Goal: Transaction & Acquisition: Purchase product/service

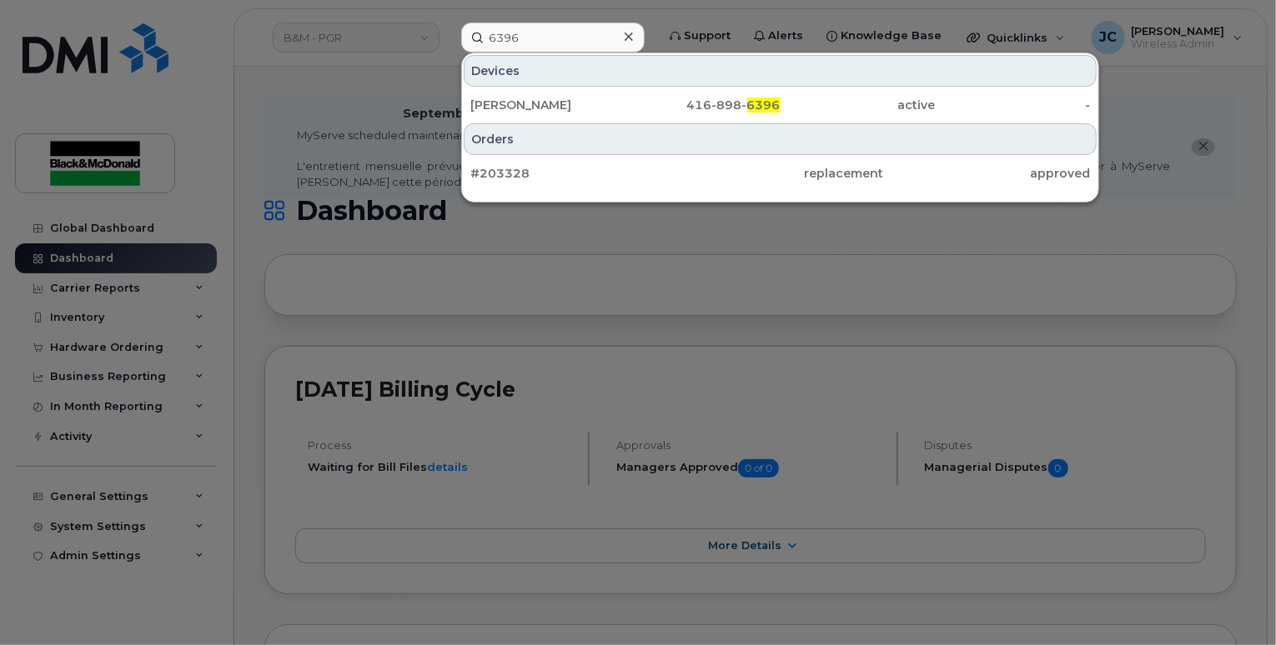
click at [242, 120] on div at bounding box center [638, 322] width 1276 height 645
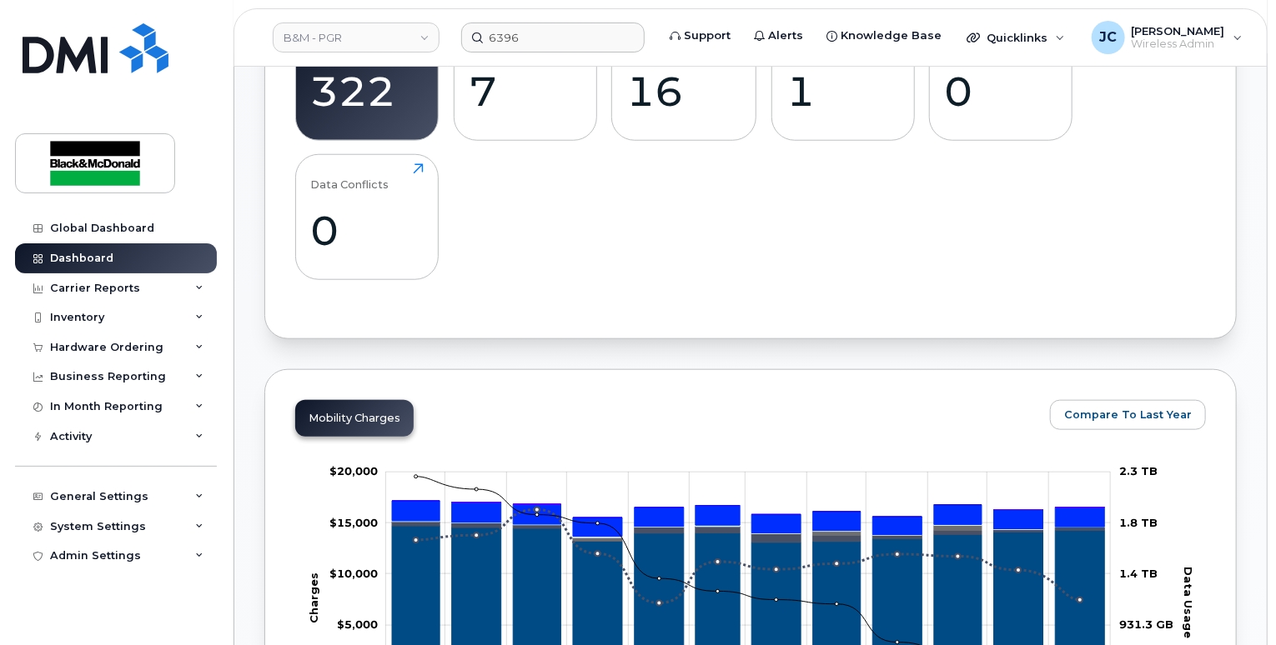
scroll to position [667, 0]
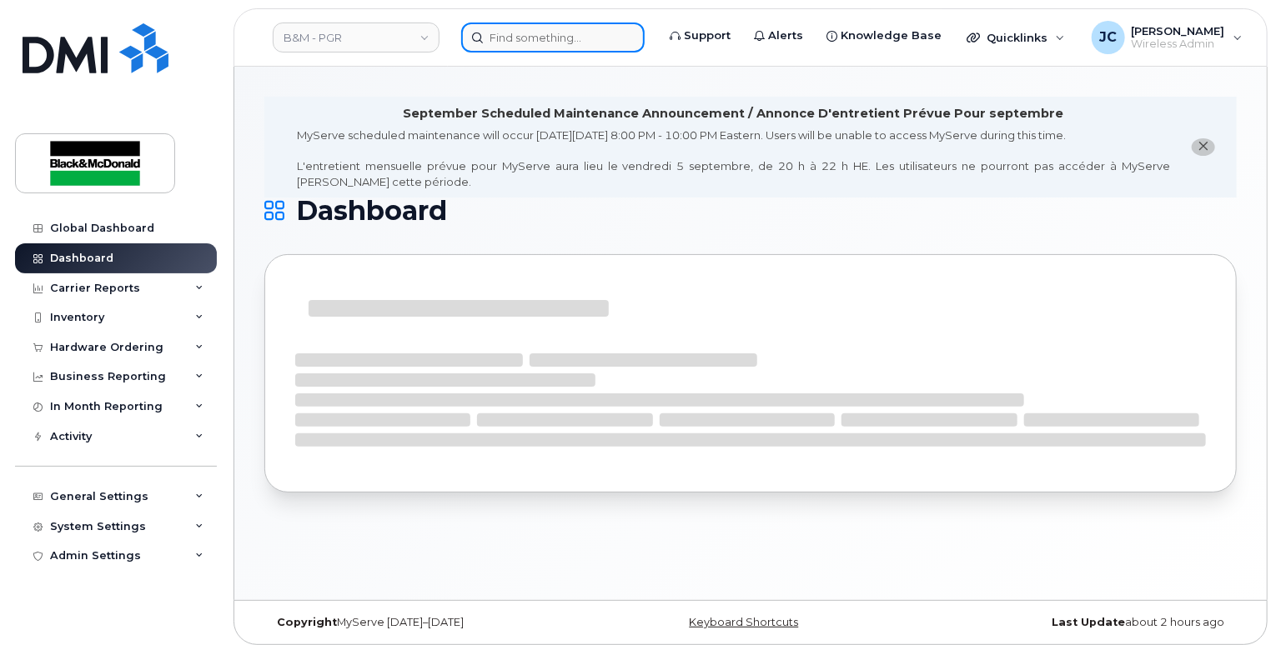
click at [519, 34] on input at bounding box center [552, 38] width 183 height 30
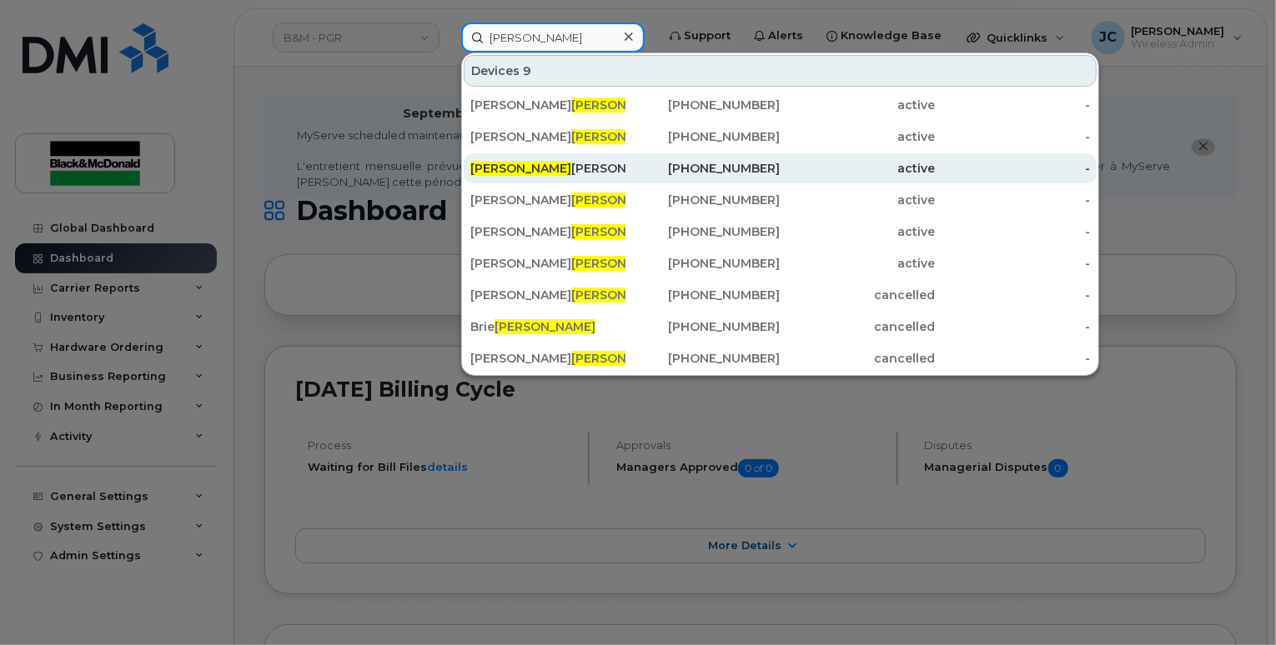
type input "martin"
click at [759, 168] on div "289-356-2305" at bounding box center [702, 168] width 155 height 17
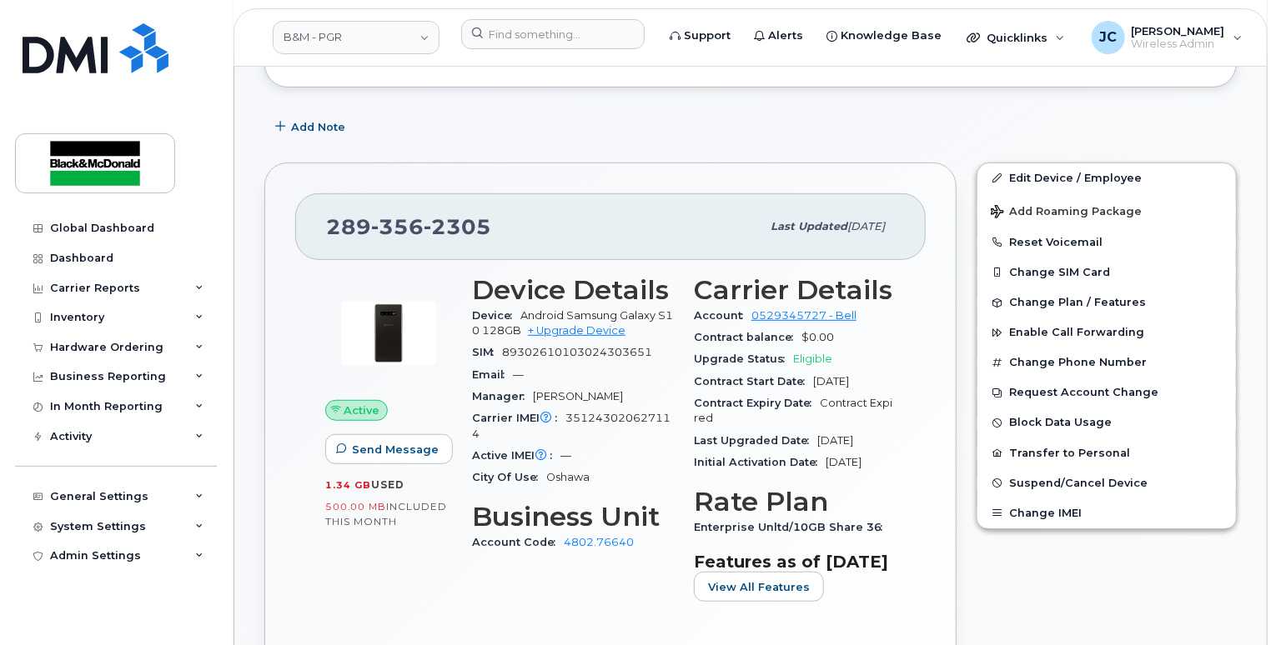
scroll to position [334, 0]
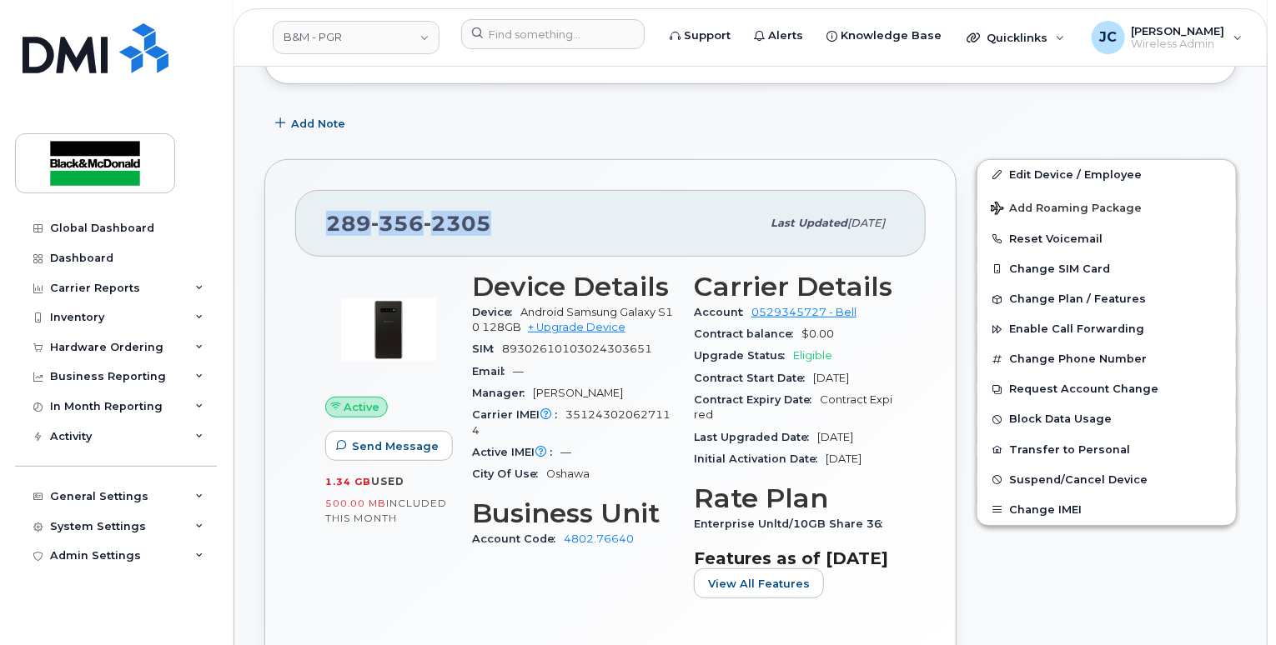
drag, startPoint x: 503, startPoint y: 213, endPoint x: 309, endPoint y: 208, distance: 193.5
click at [309, 208] on div "289 356 2305 Last updated Mar 28, 2024" at bounding box center [610, 223] width 630 height 67
copy span "289 356 2305"
click at [1040, 34] on div "Quicklinks" at bounding box center [1016, 37] width 122 height 33
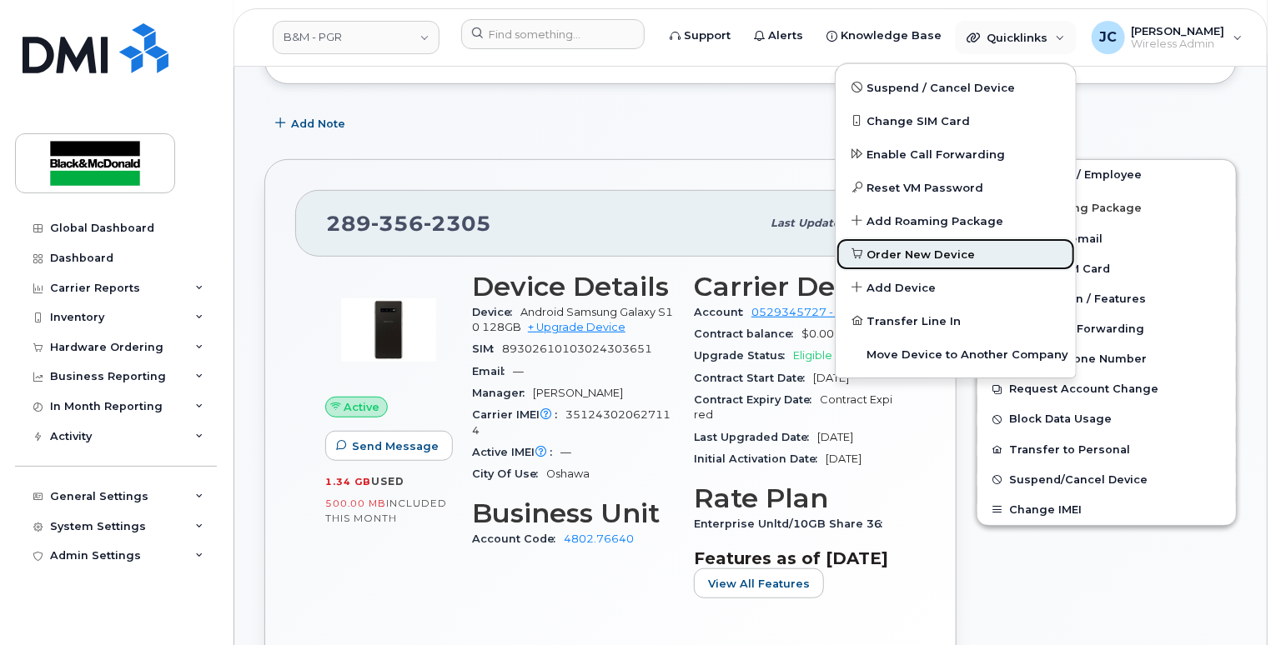
click at [907, 253] on span "Order New Device" at bounding box center [921, 255] width 108 height 17
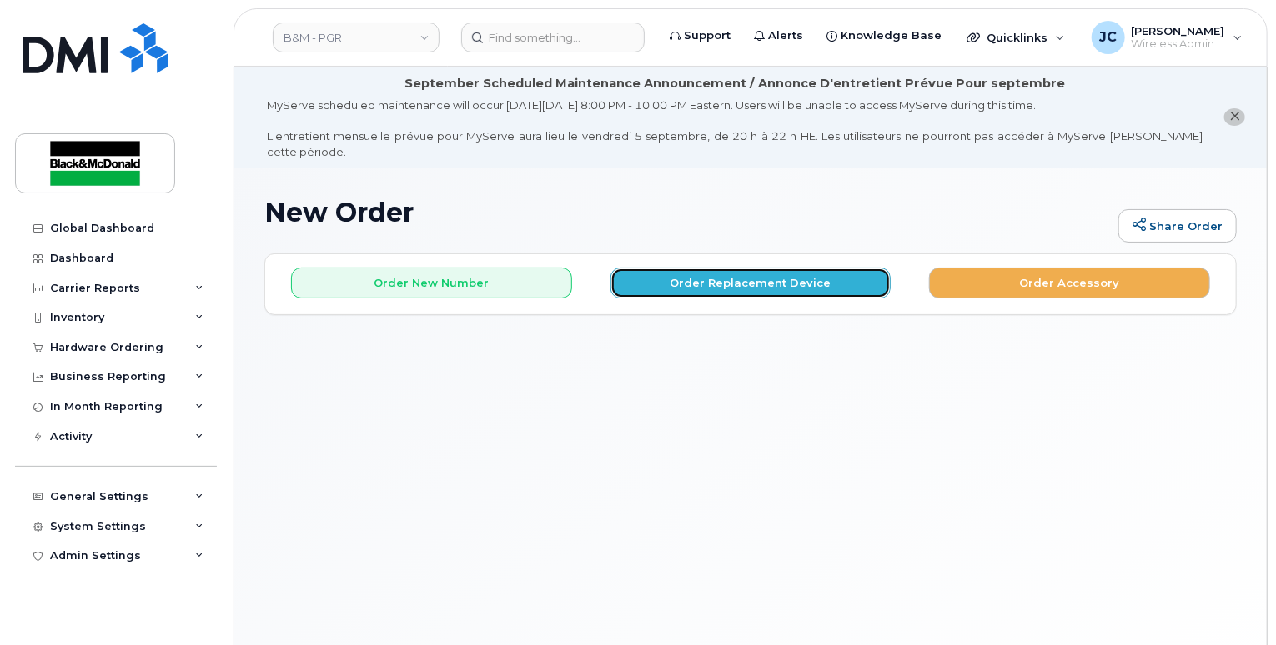
click at [685, 268] on button "Order Replacement Device" at bounding box center [750, 283] width 281 height 31
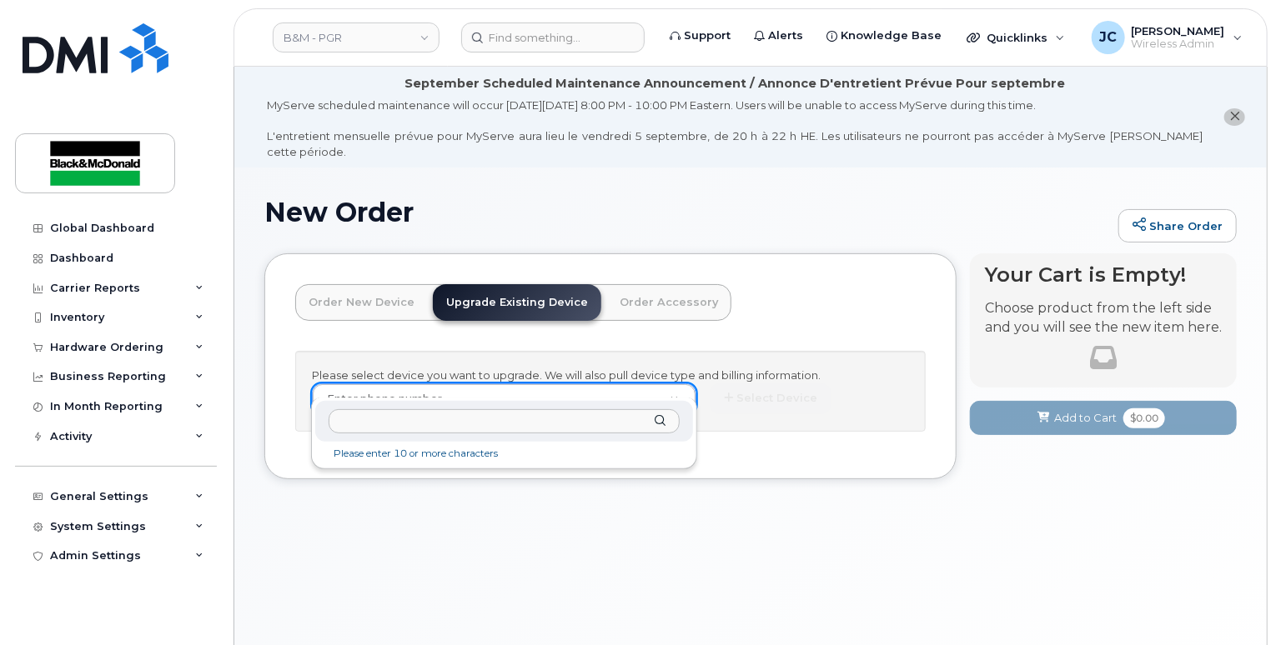
click at [372, 424] on input "text" at bounding box center [504, 421] width 350 height 24
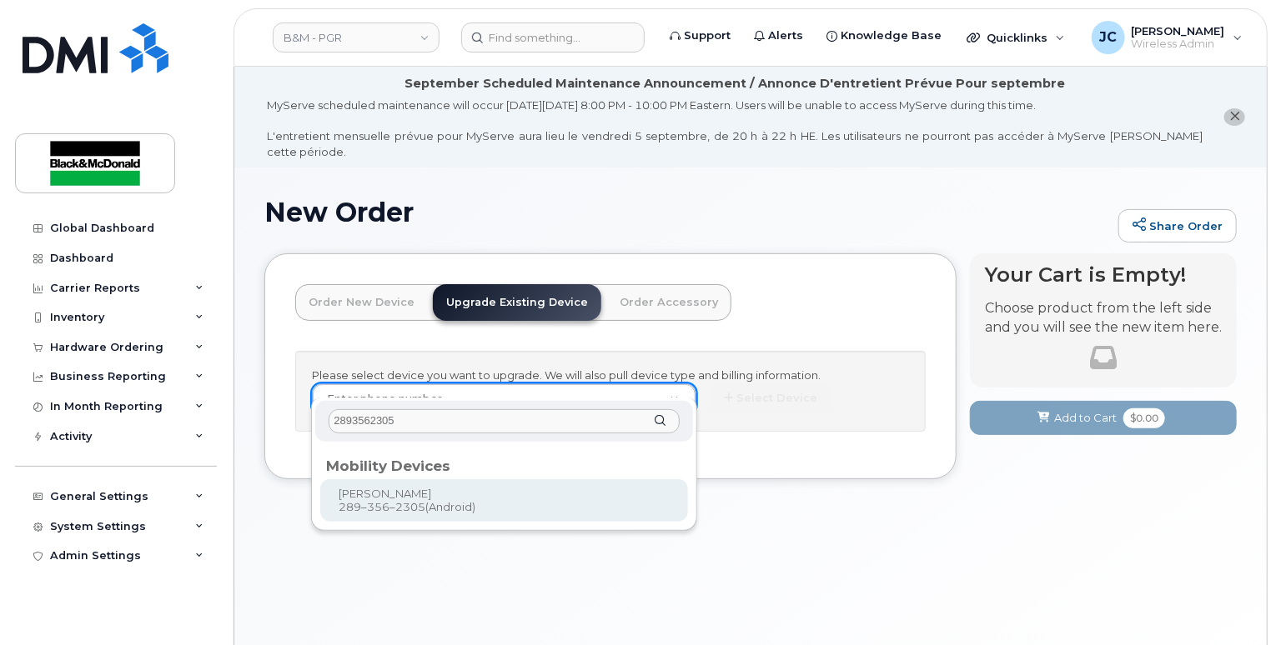
type input "2893562305"
type input "401796"
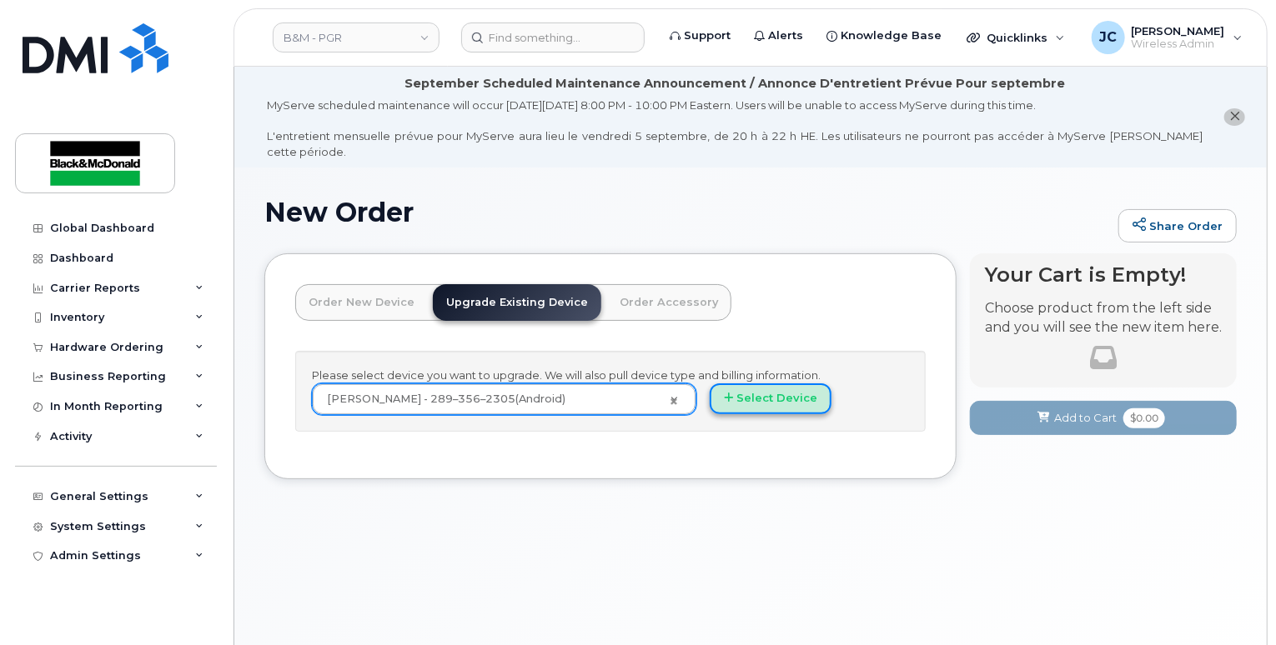
click at [764, 384] on button "Select Device" at bounding box center [771, 399] width 122 height 31
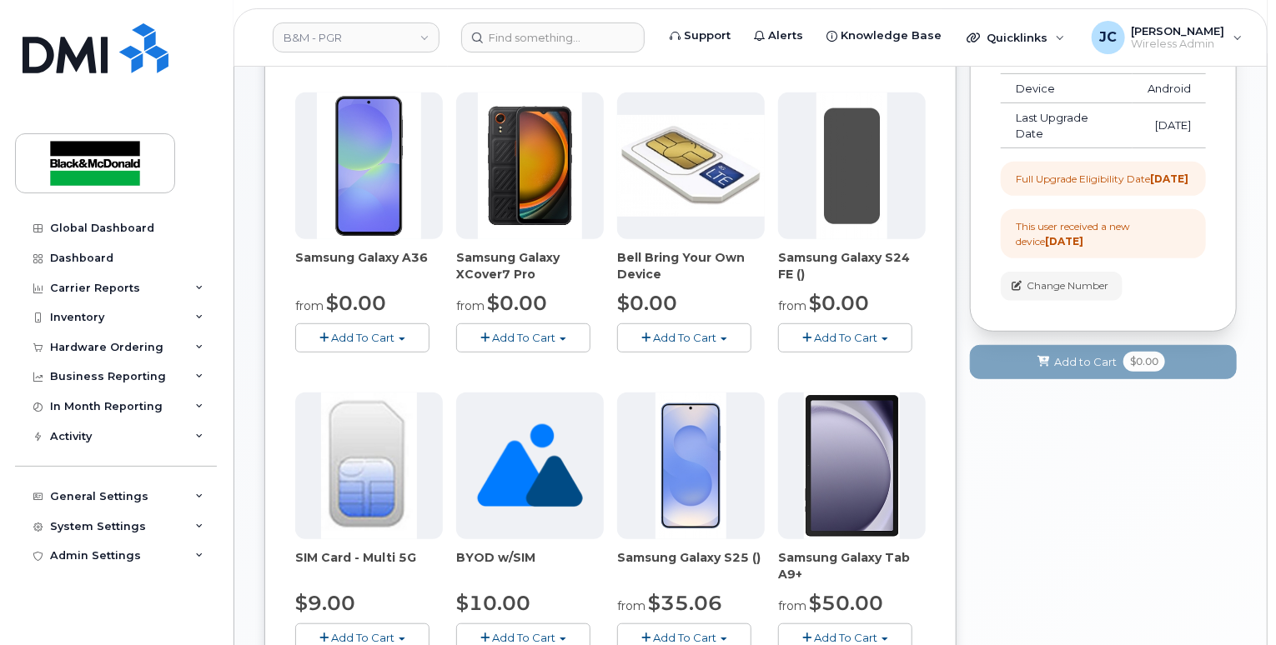
scroll to position [417, 0]
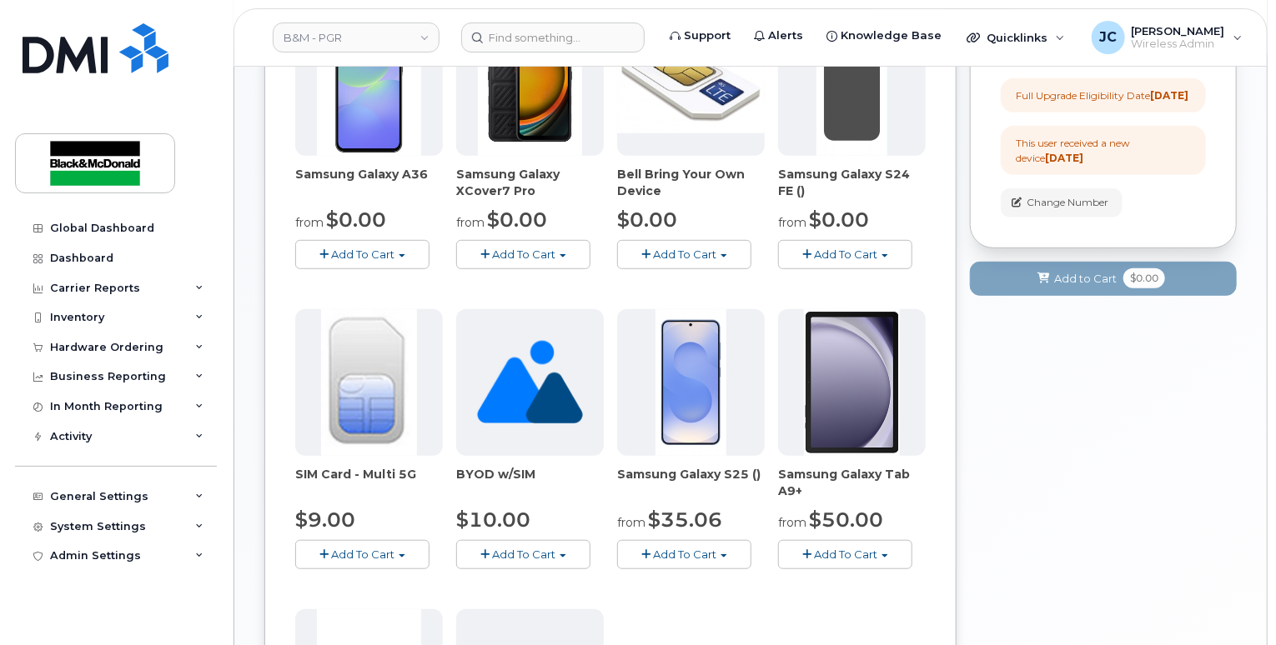
click at [404, 254] on span "button" at bounding box center [402, 255] width 7 height 3
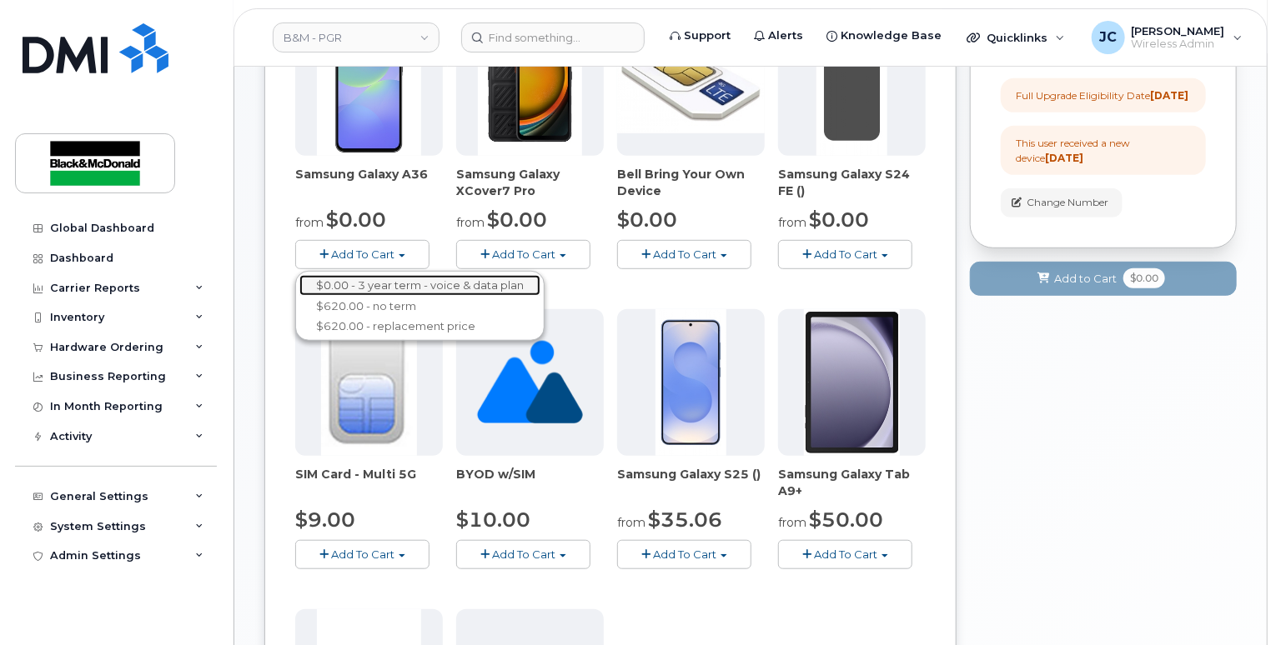
click at [390, 275] on link "$0.00 - 3 year term - voice & data plan" at bounding box center [419, 285] width 241 height 21
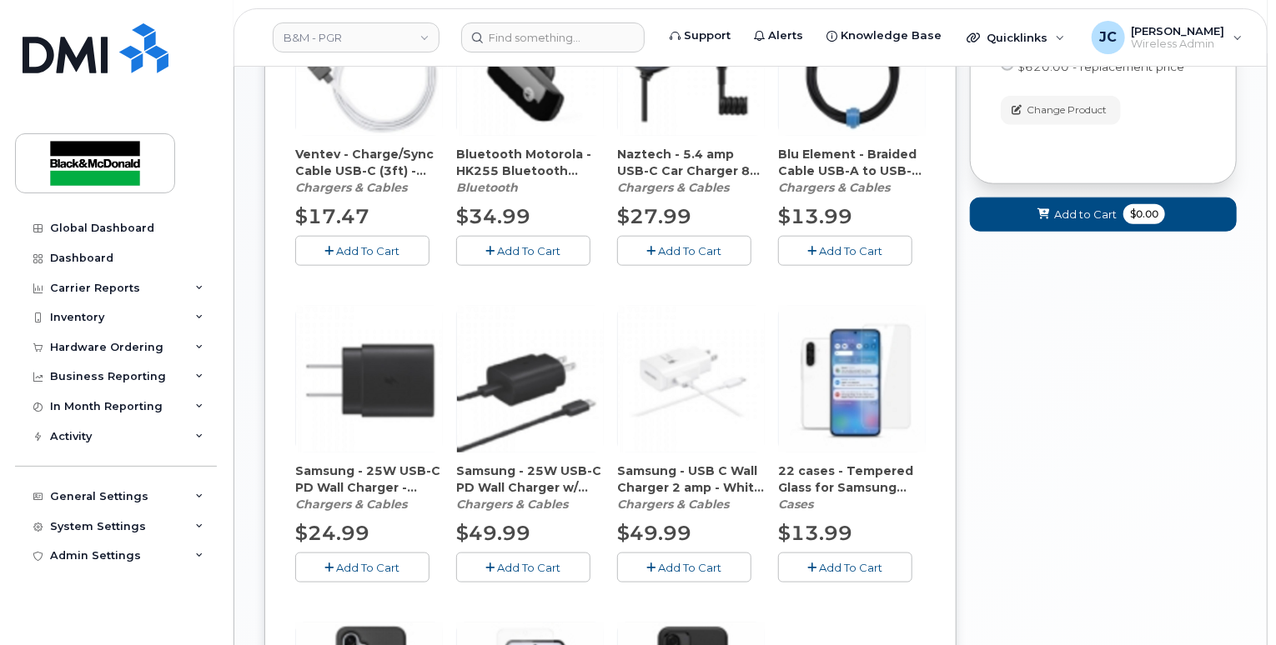
scroll to position [834, 0]
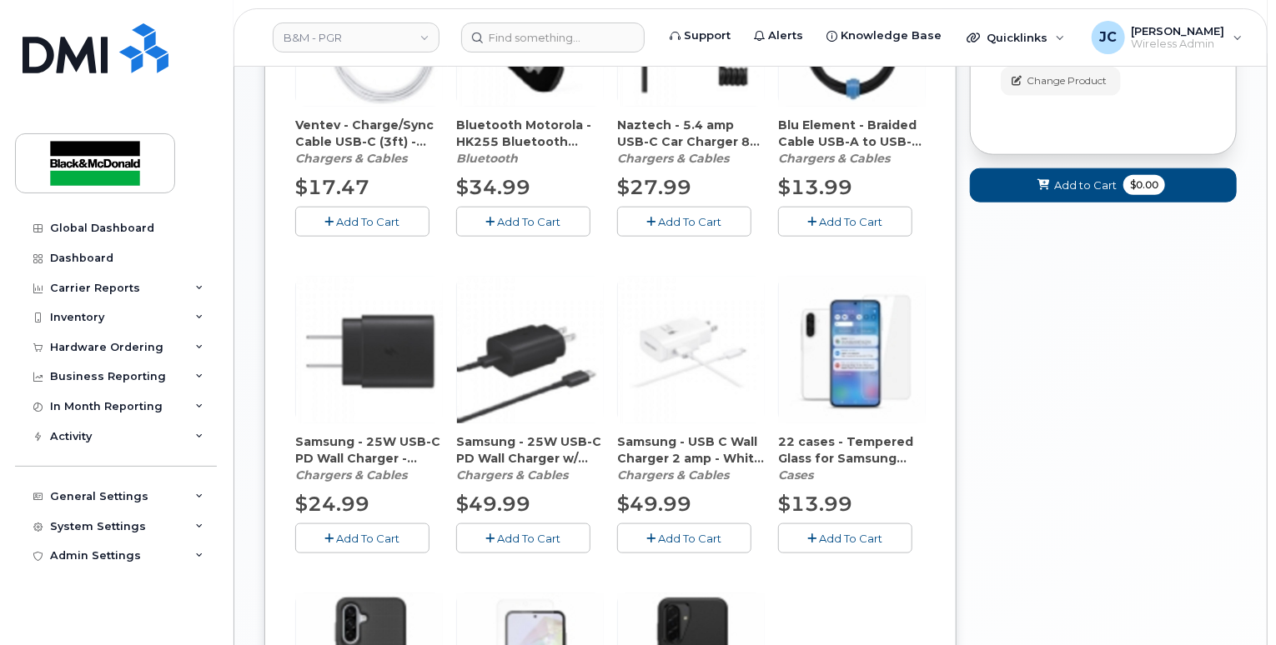
click at [392, 532] on span "Add To Cart" at bounding box center [368, 538] width 63 height 13
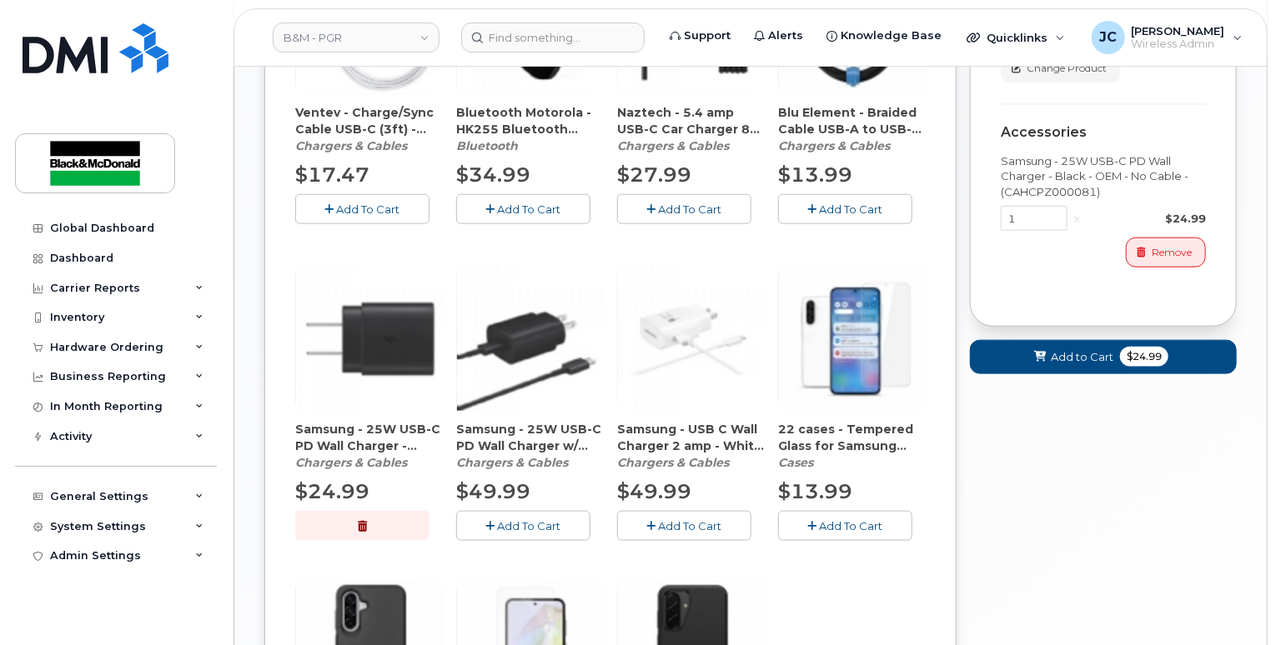
scroll to position [1084, 0]
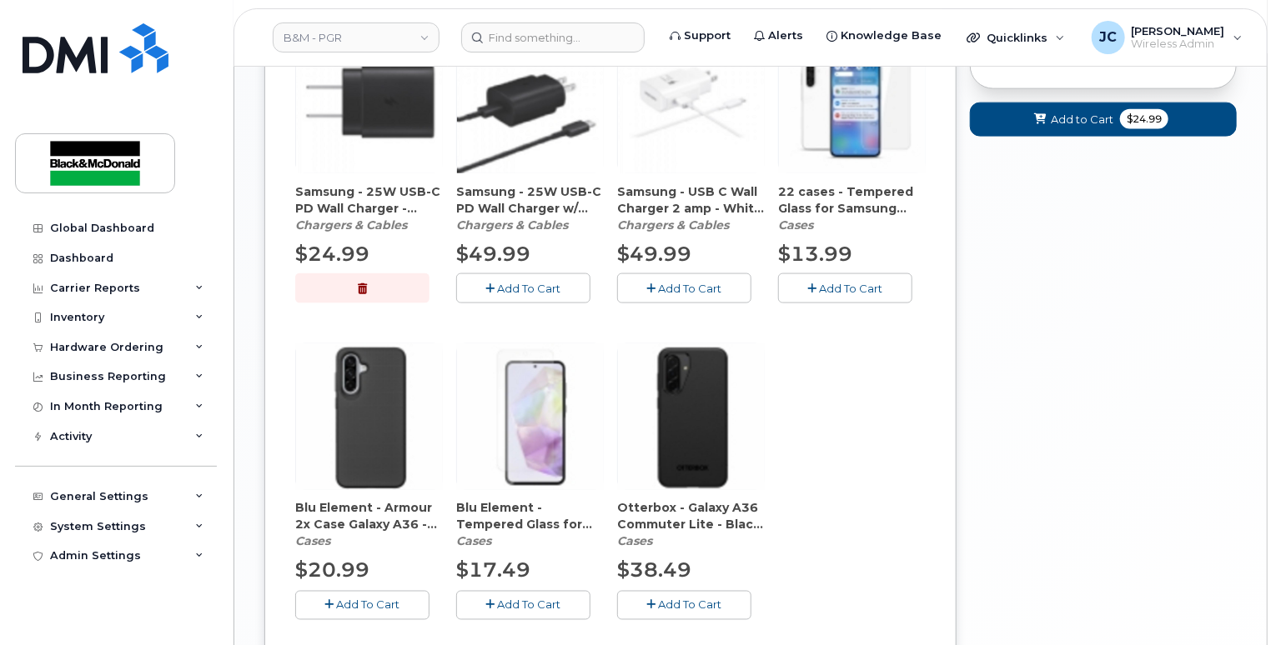
click at [683, 599] on span "Add To Cart" at bounding box center [690, 605] width 63 height 13
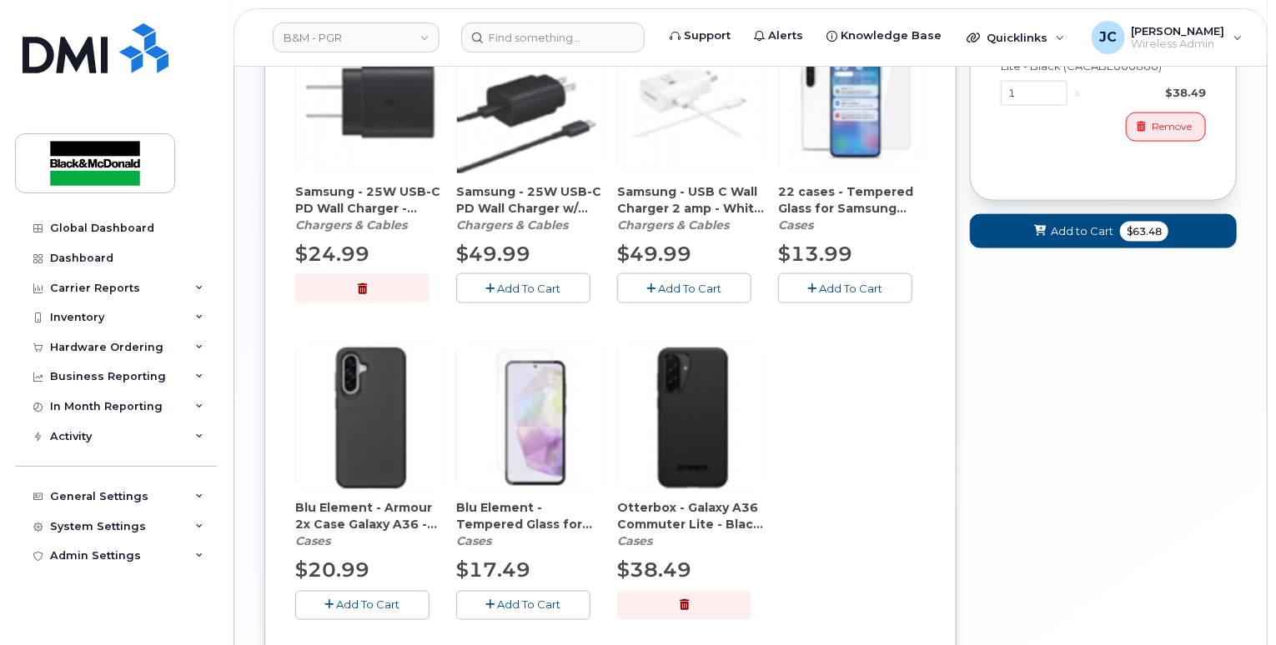
click at [827, 282] on span "Add To Cart" at bounding box center [851, 288] width 63 height 13
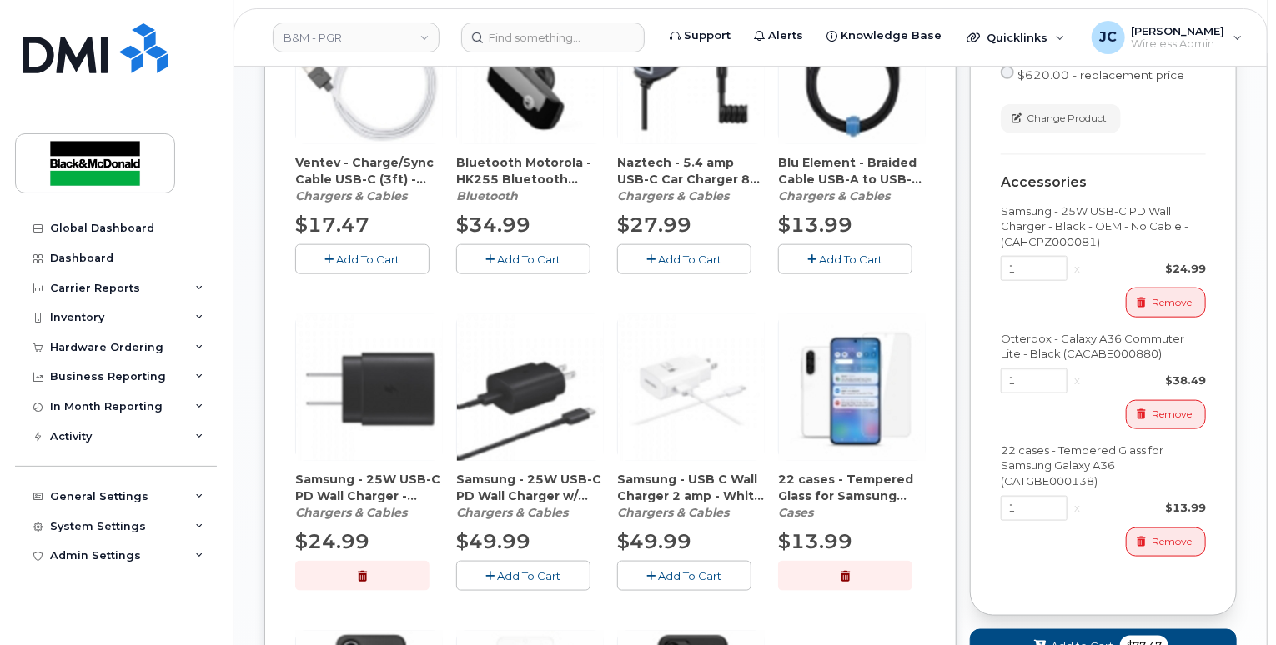
scroll to position [834, 0]
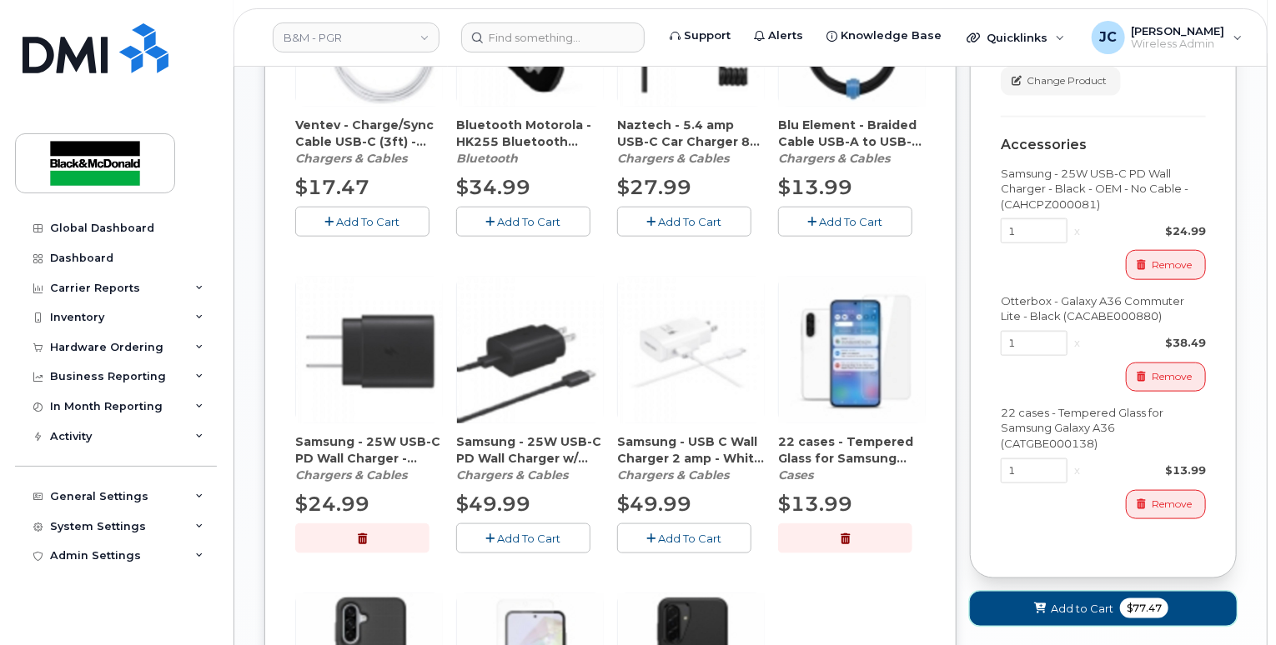
click at [1057, 603] on span "Add to Cart" at bounding box center [1082, 609] width 63 height 16
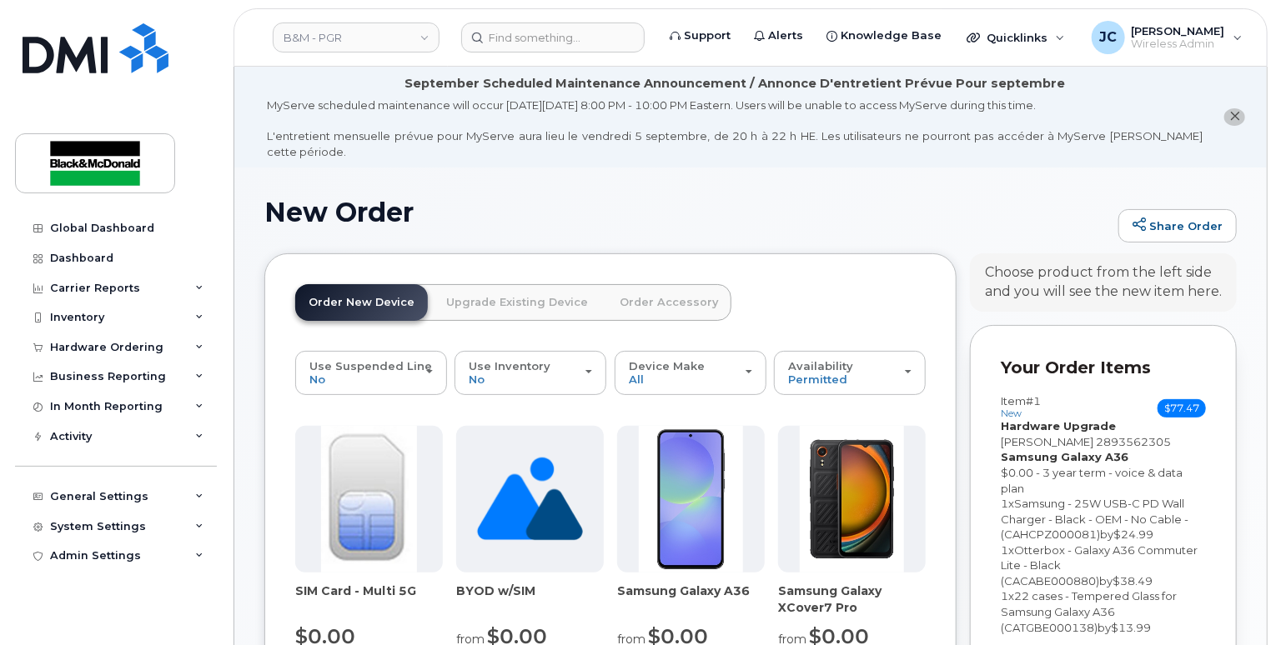
scroll to position [334, 0]
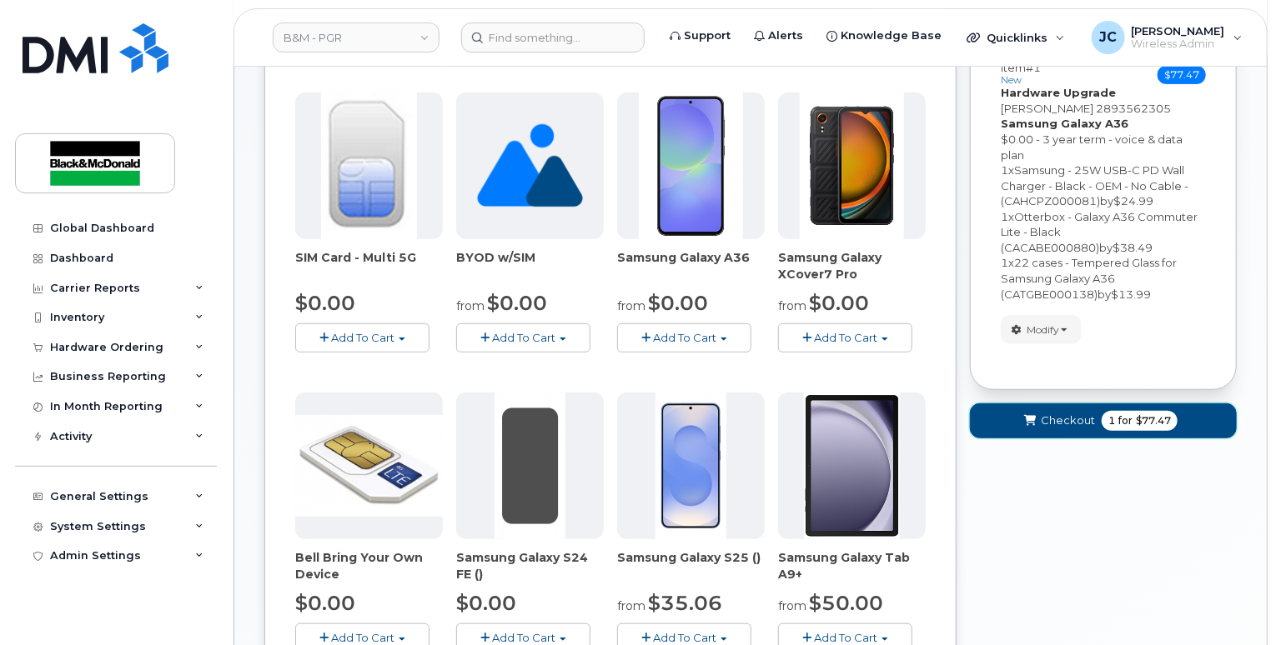
click at [1066, 413] on span "Checkout" at bounding box center [1068, 421] width 54 height 16
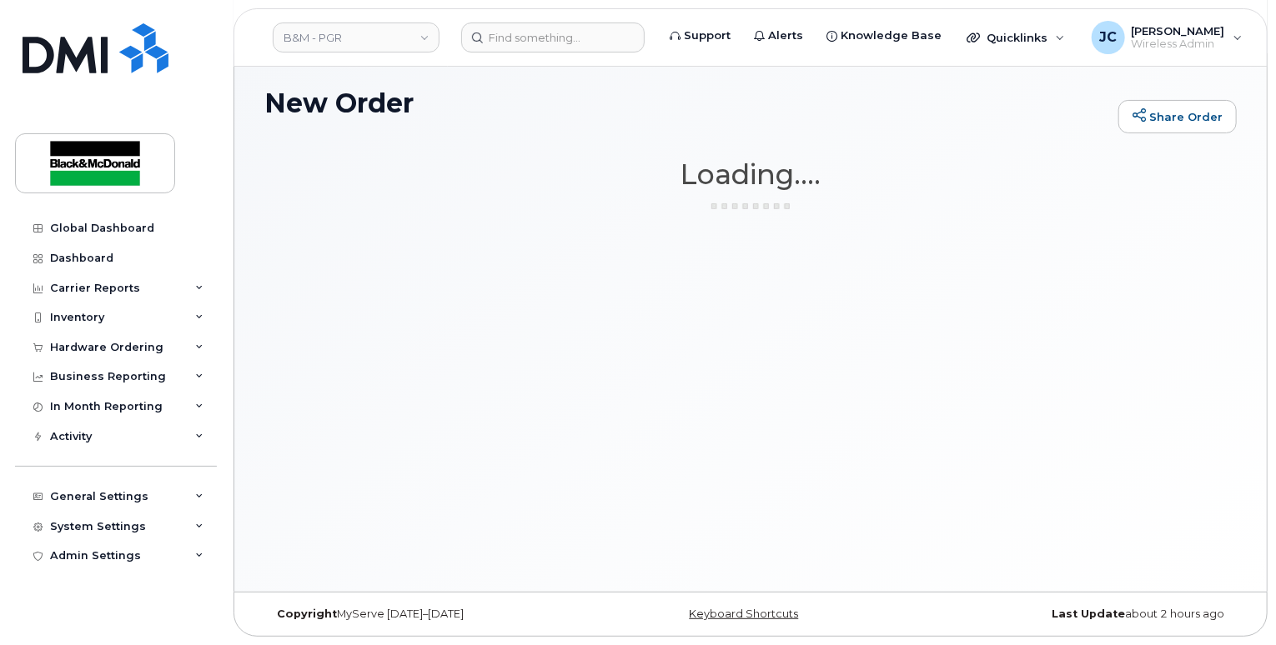
scroll to position [93, 0]
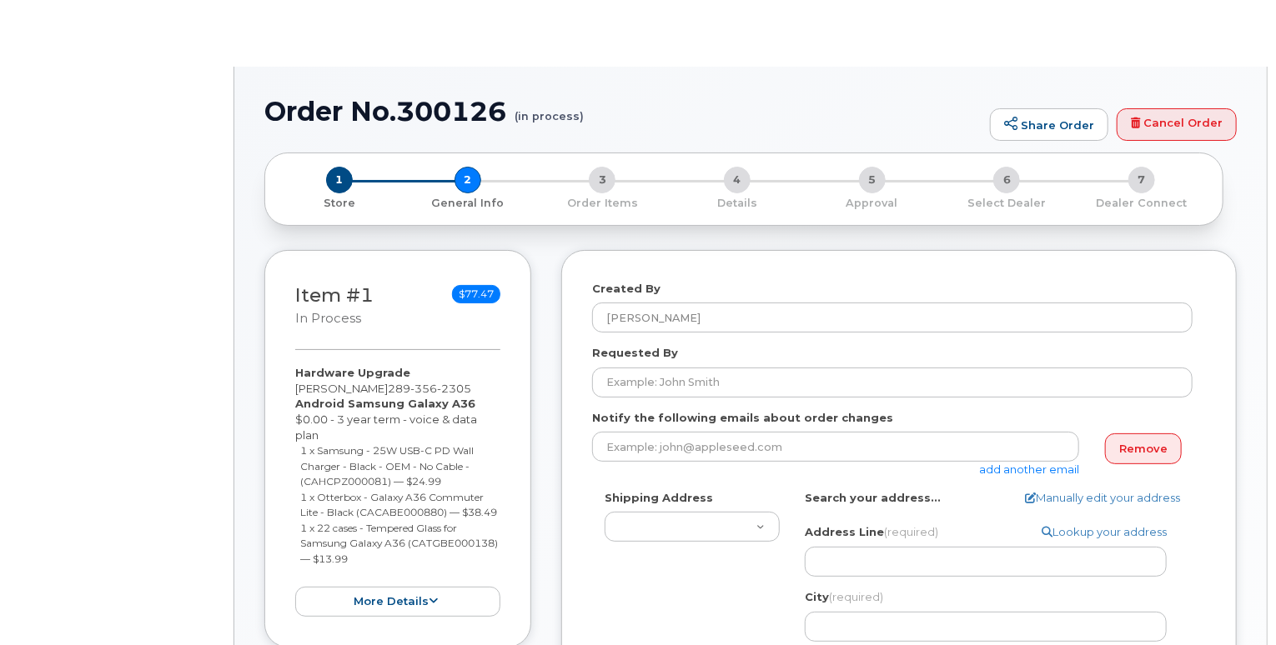
type textarea "[STREET_ADDRESS][PERSON_NAME]"
type input "[PERSON_NAME]"
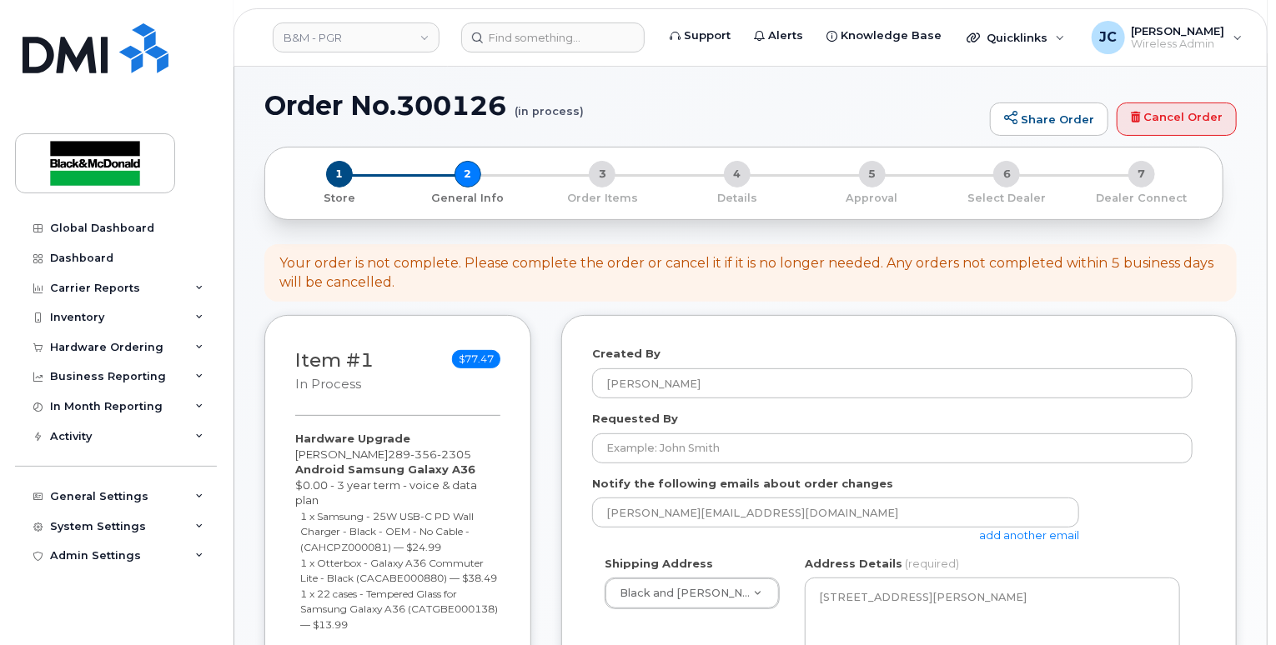
scroll to position [334, 0]
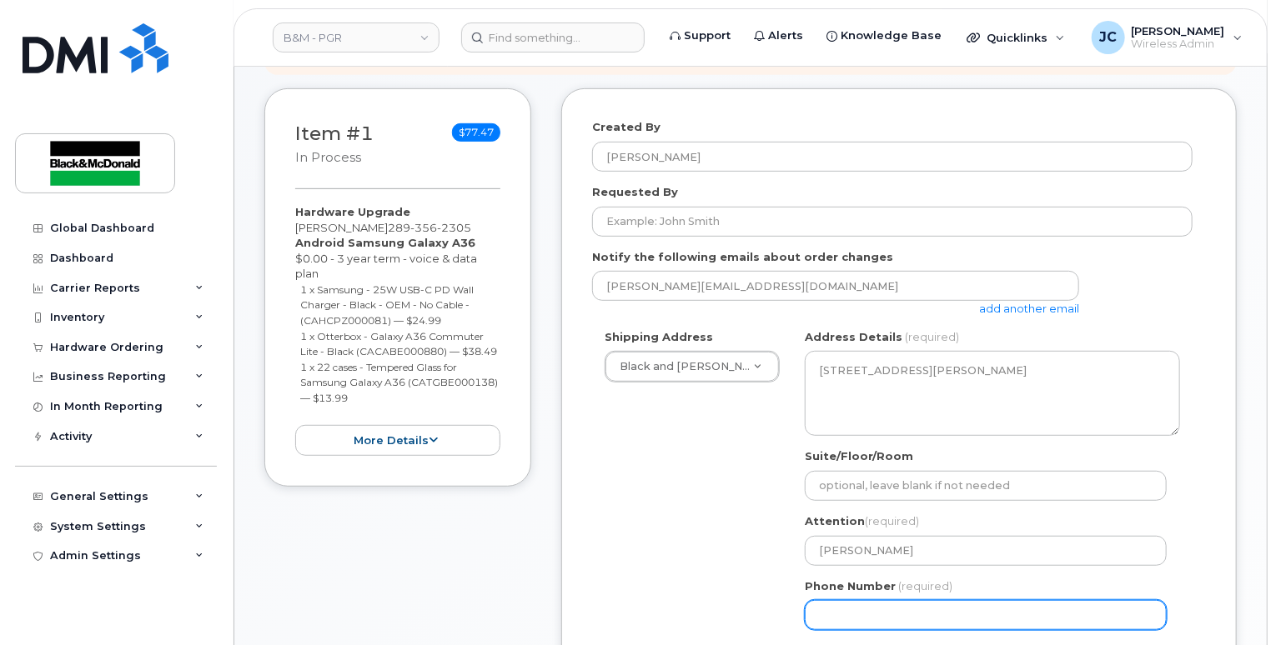
click at [900, 600] on input "Phone Number" at bounding box center [986, 615] width 362 height 30
drag, startPoint x: 880, startPoint y: 601, endPoint x: 857, endPoint y: 601, distance: 22.5
click at [879, 601] on input "Phone Number" at bounding box center [986, 615] width 362 height 30
select select
type input "905621313"
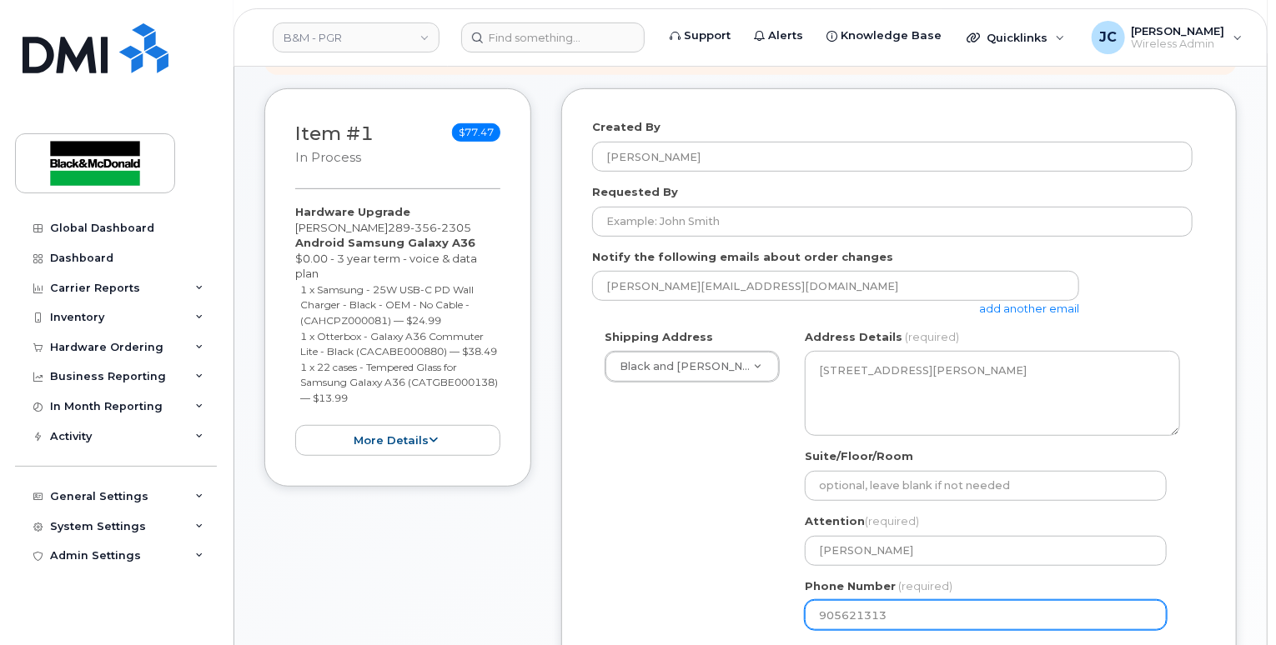
select select
type input "9056213137"
select select
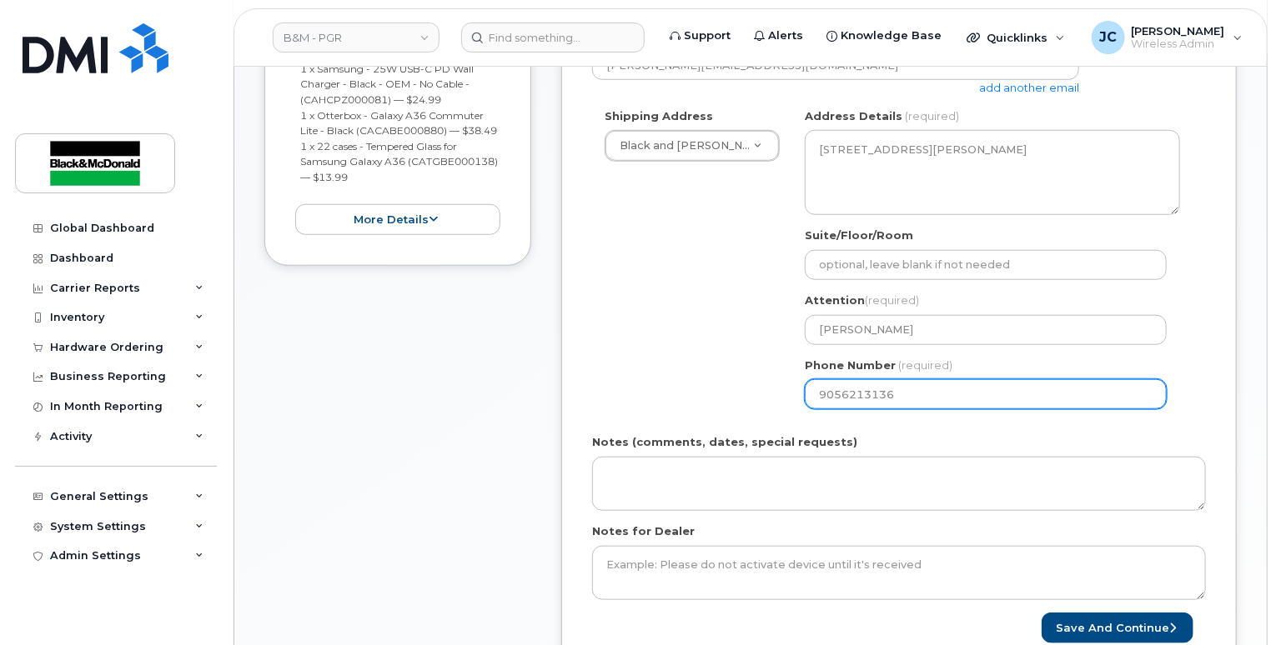
scroll to position [667, 0]
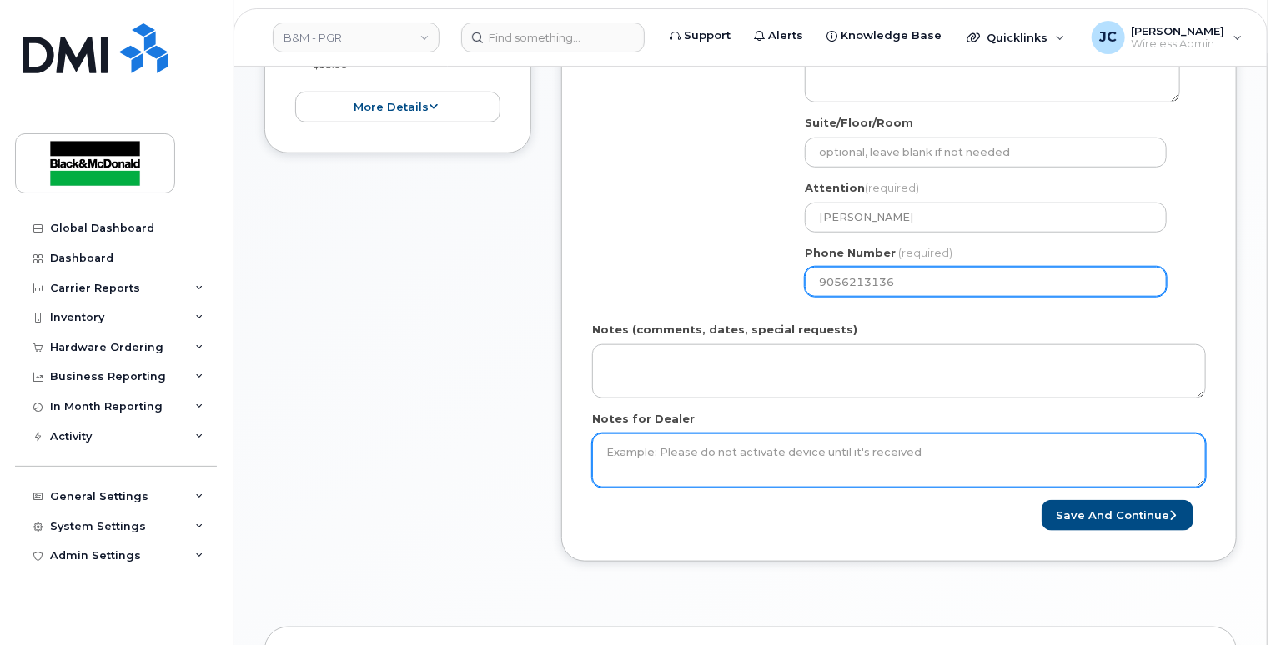
type input "9056213136"
click at [616, 454] on textarea "Notes for Dealer" at bounding box center [899, 461] width 614 height 55
click at [631, 434] on textarea "Notes for Dealer" at bounding box center [899, 461] width 614 height 55
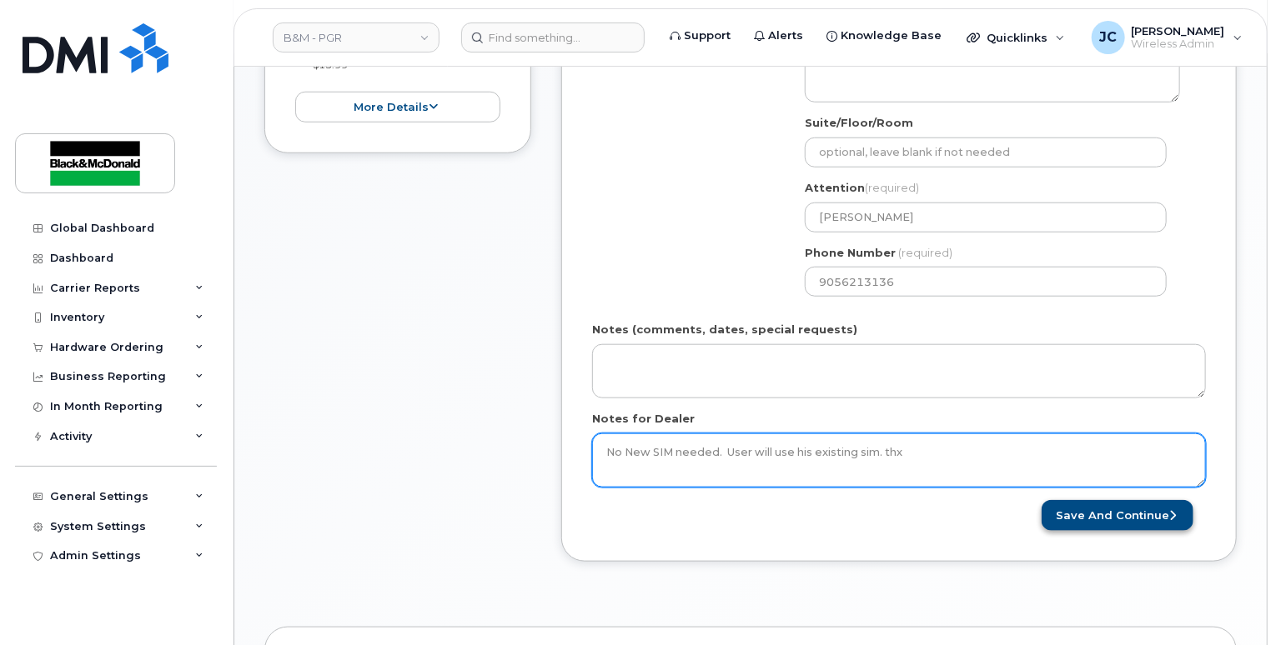
type textarea "No New SIM needed. User will use his existing sim. thx"
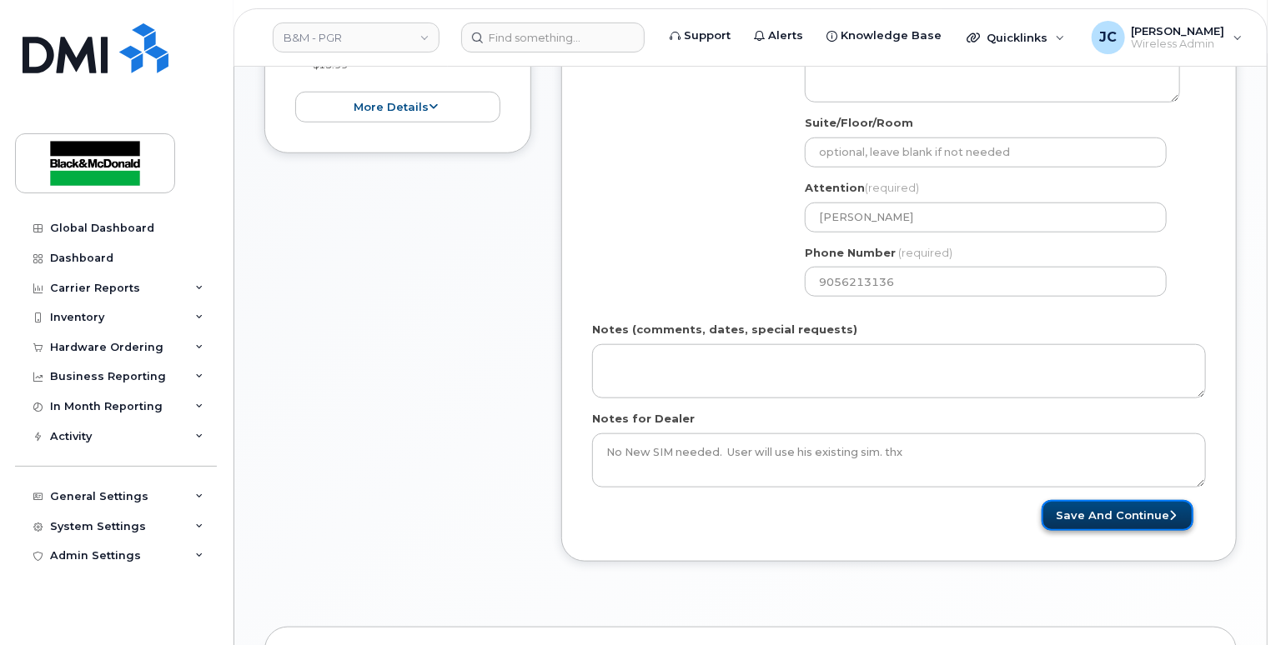
click at [1094, 500] on button "Save and Continue" at bounding box center [1117, 515] width 152 height 31
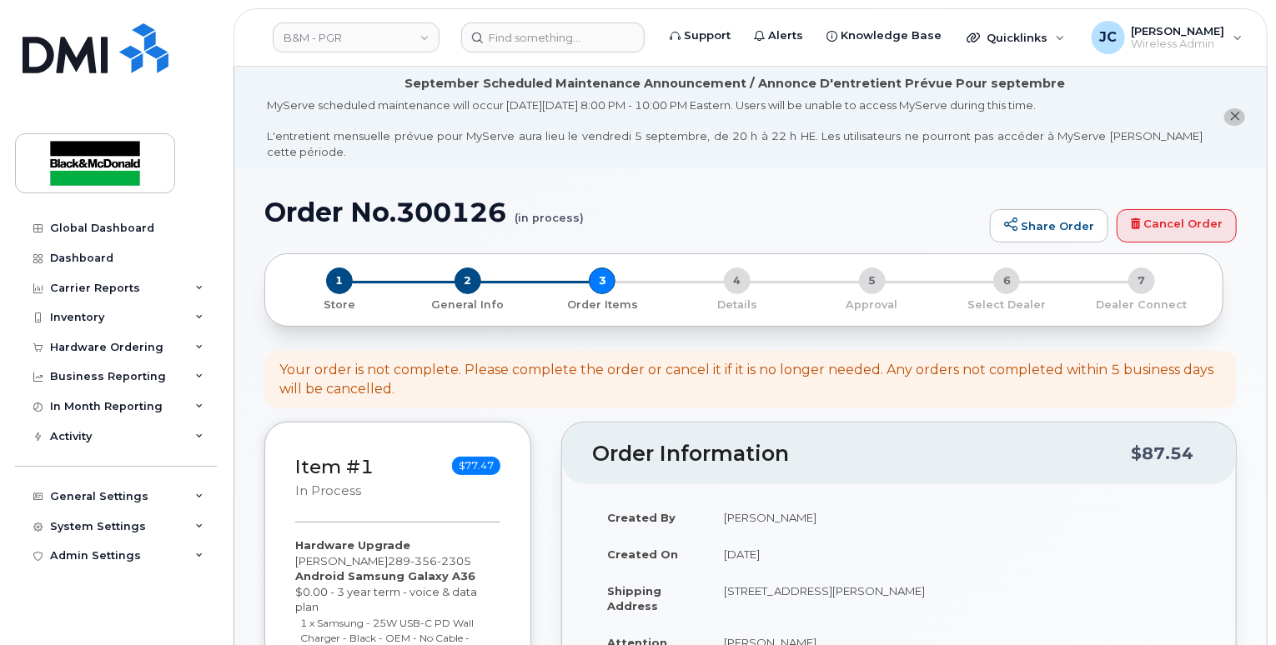
scroll to position [417, 0]
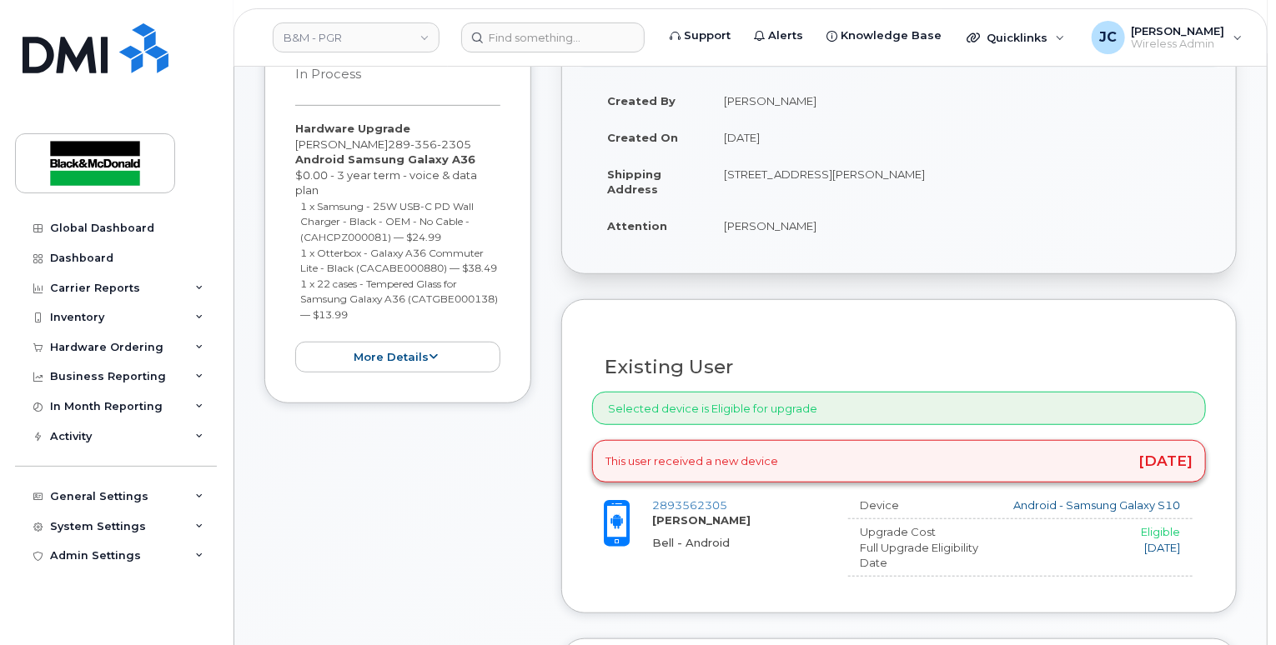
click at [947, 392] on div "Selected device is Eligible for upgrade" at bounding box center [899, 409] width 614 height 34
click at [1028, 392] on div "Selected device is Eligible for upgrade" at bounding box center [899, 409] width 614 height 34
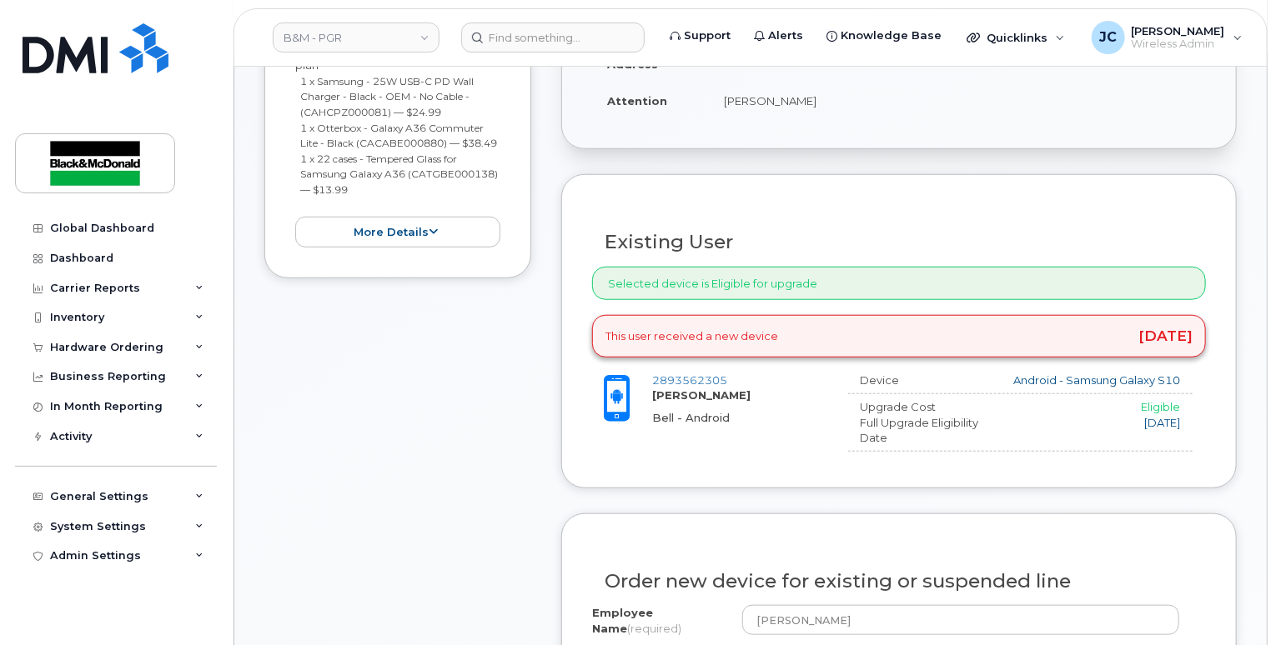
scroll to position [750, 0]
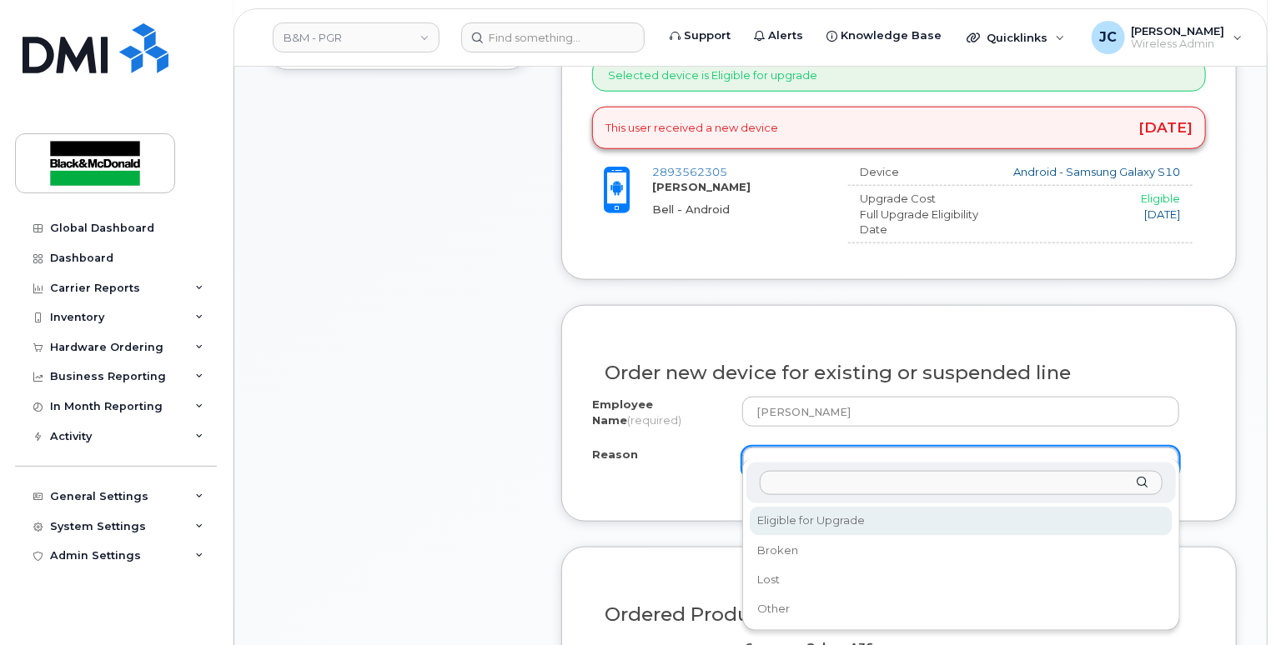
select select "eligible_for_upgrade"
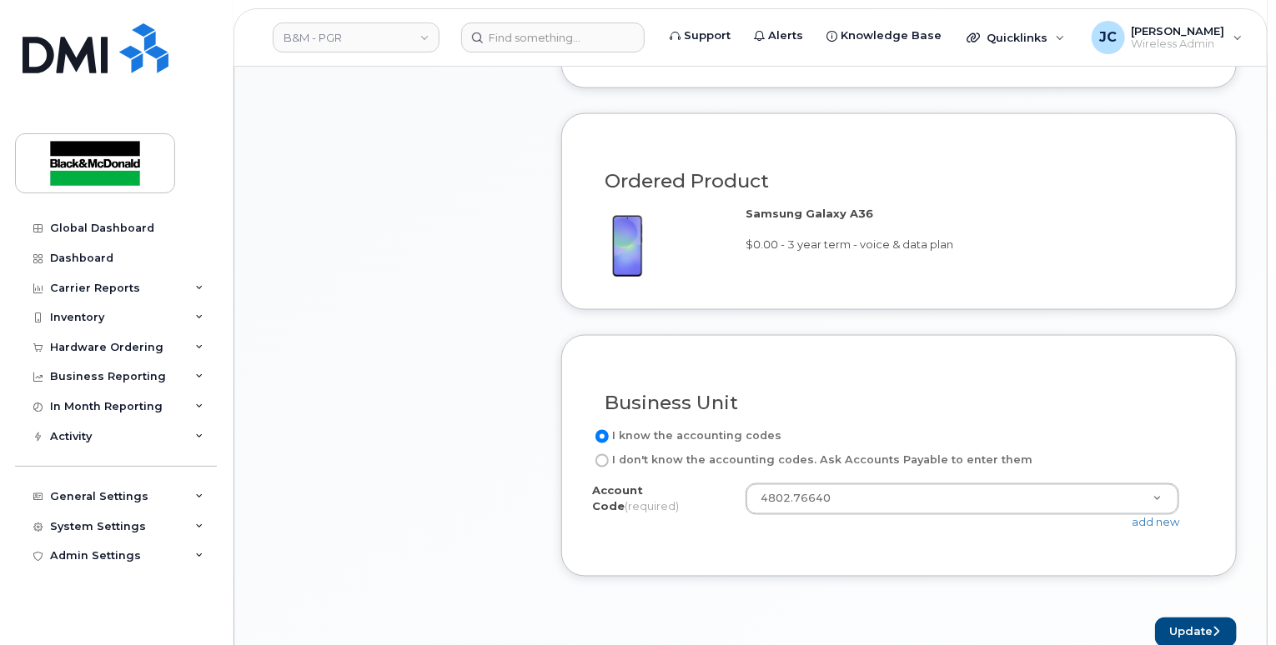
scroll to position [1418, 0]
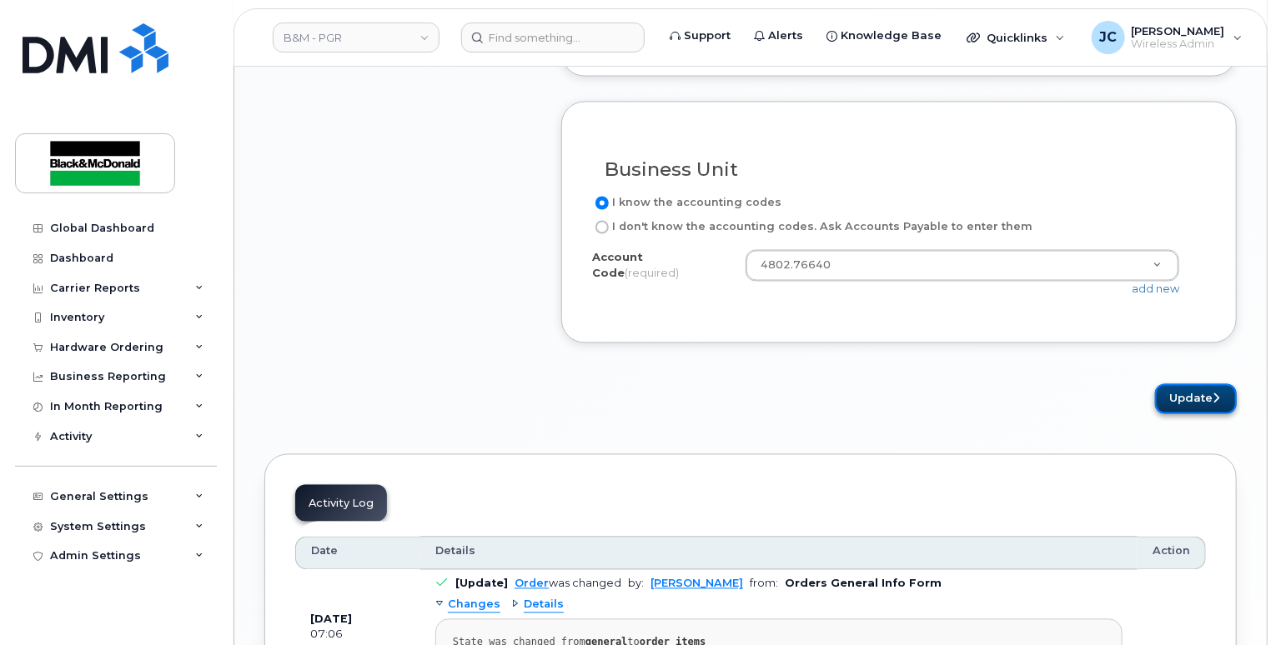
click at [1207, 384] on button "Update" at bounding box center [1196, 399] width 82 height 31
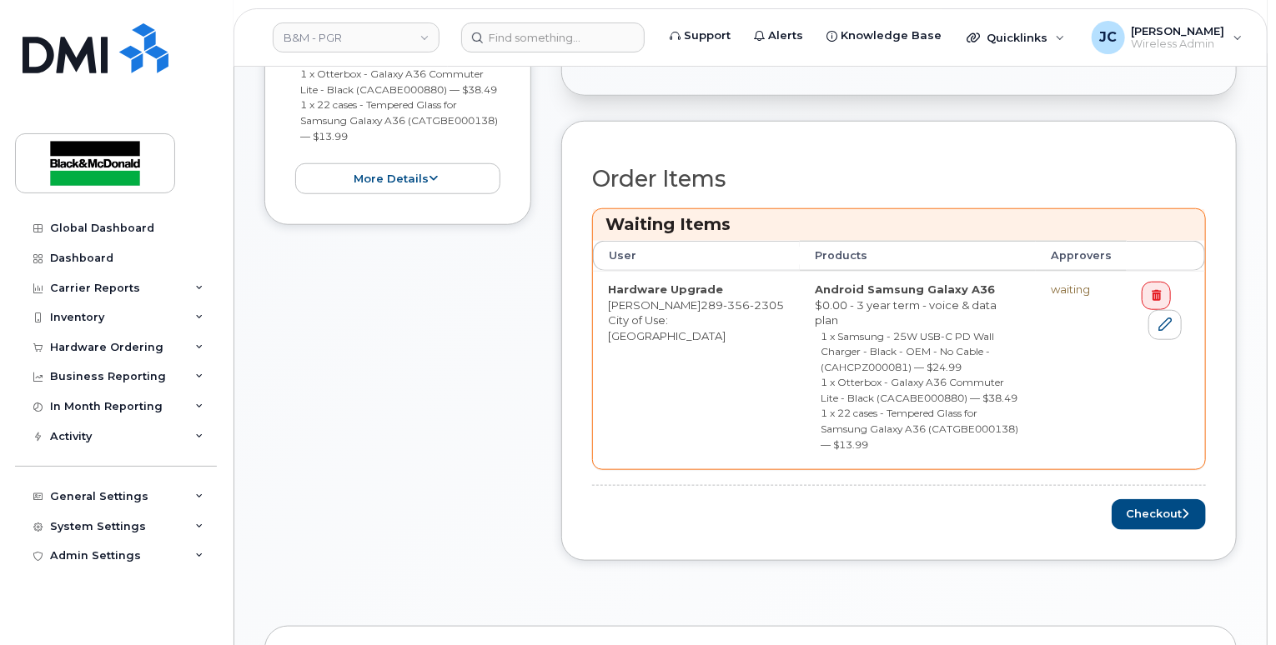
scroll to position [1001, 0]
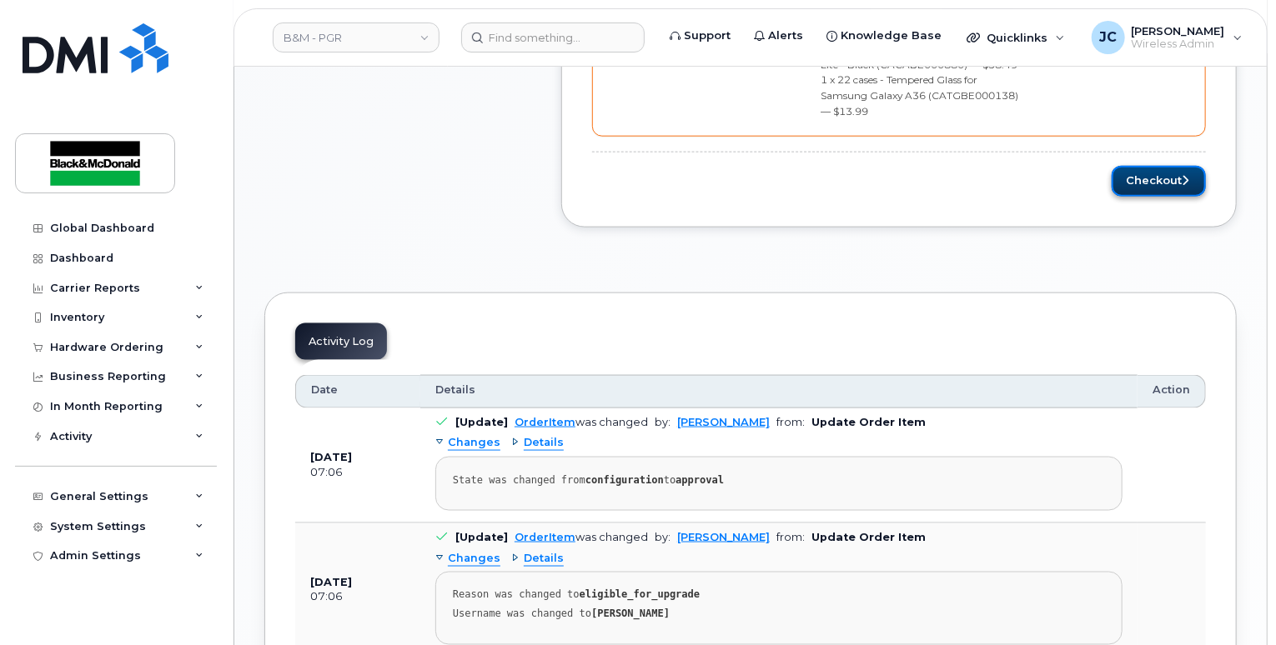
click at [1143, 166] on button "Checkout" at bounding box center [1159, 181] width 94 height 31
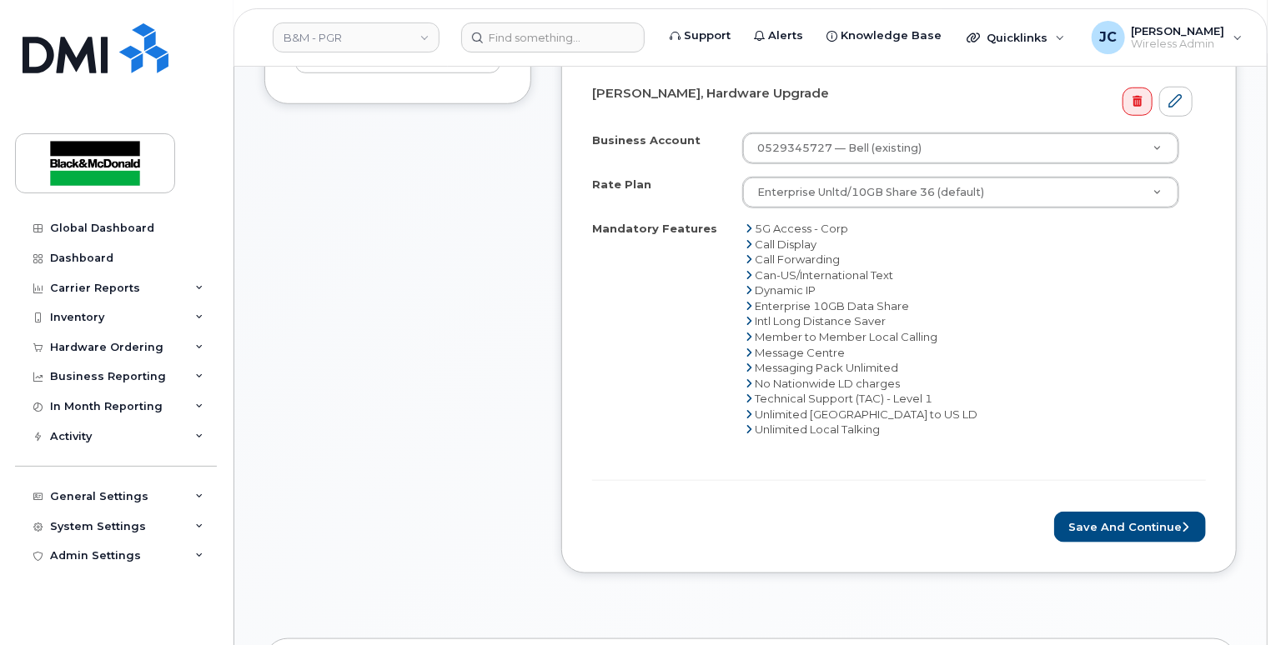
scroll to position [834, 0]
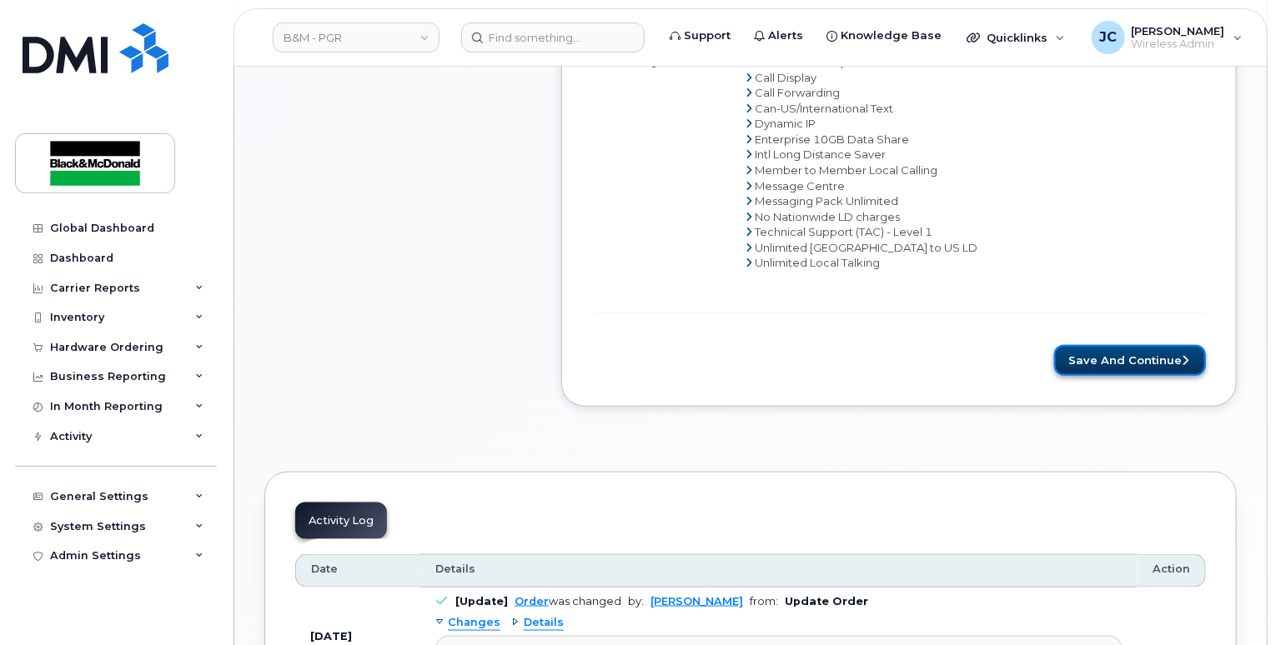
click at [1137, 350] on button "Save and Continue" at bounding box center [1130, 360] width 152 height 31
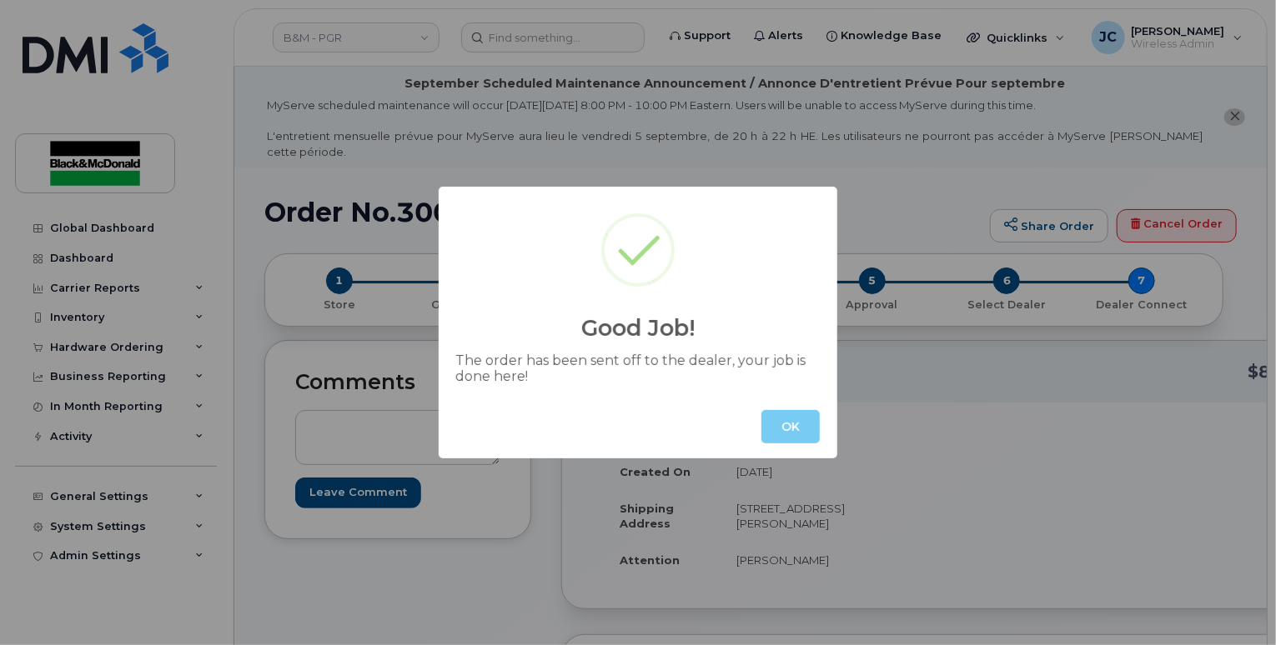
click at [800, 422] on button "OK" at bounding box center [790, 426] width 58 height 33
